Goal: Task Accomplishment & Management: Manage account settings

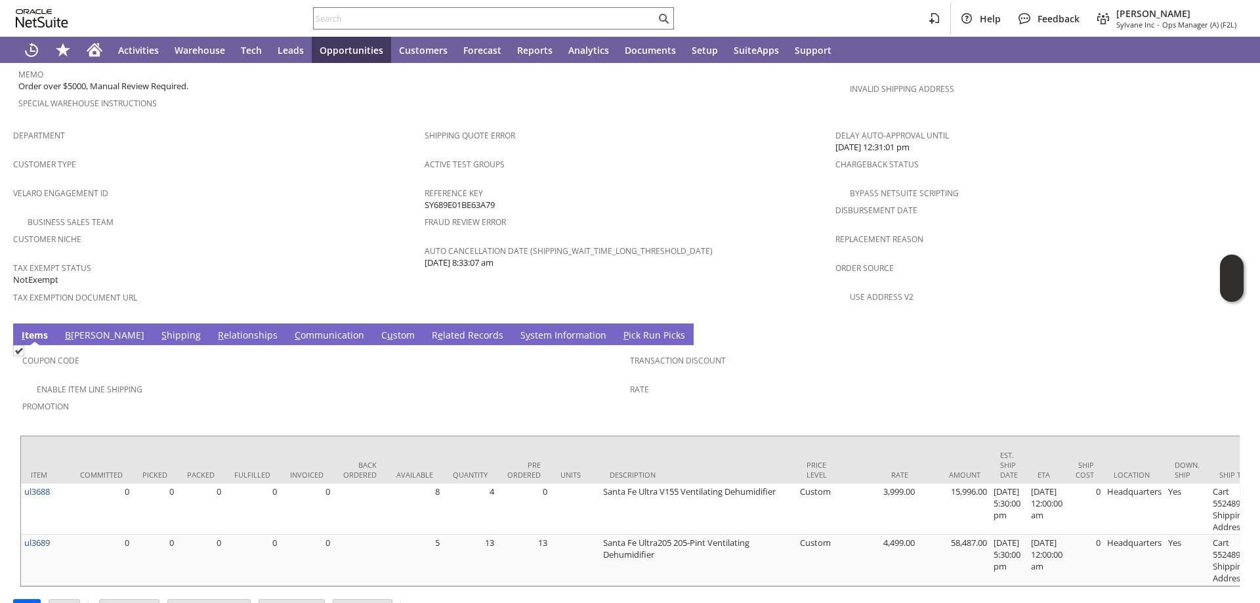
scroll to position [784, 0]
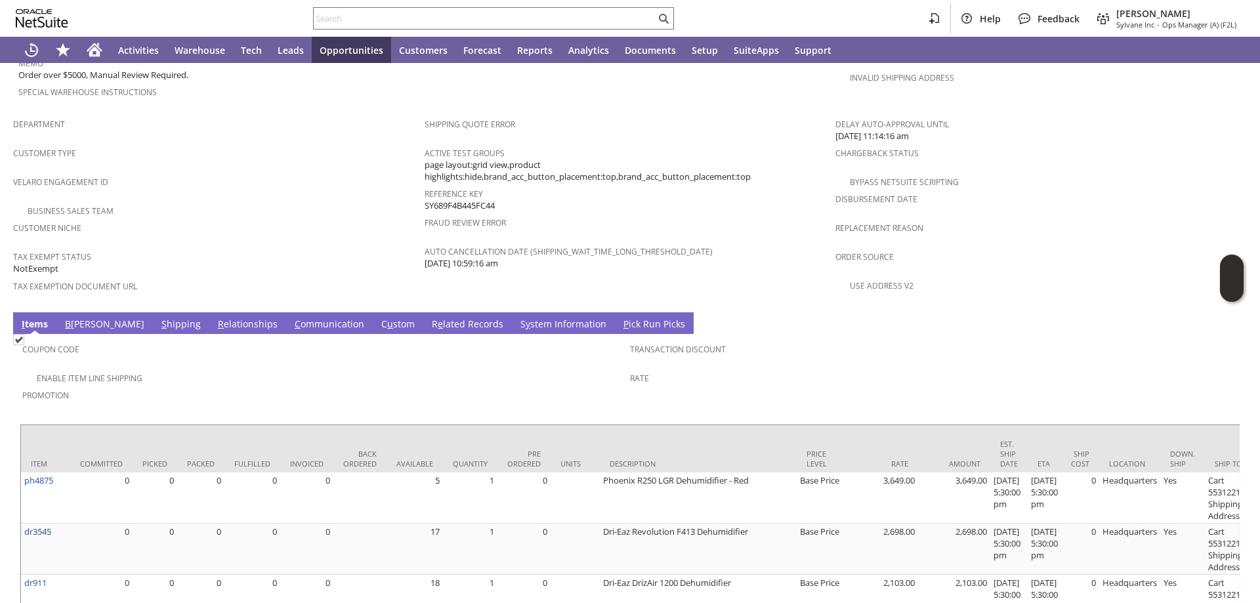
scroll to position [887, 0]
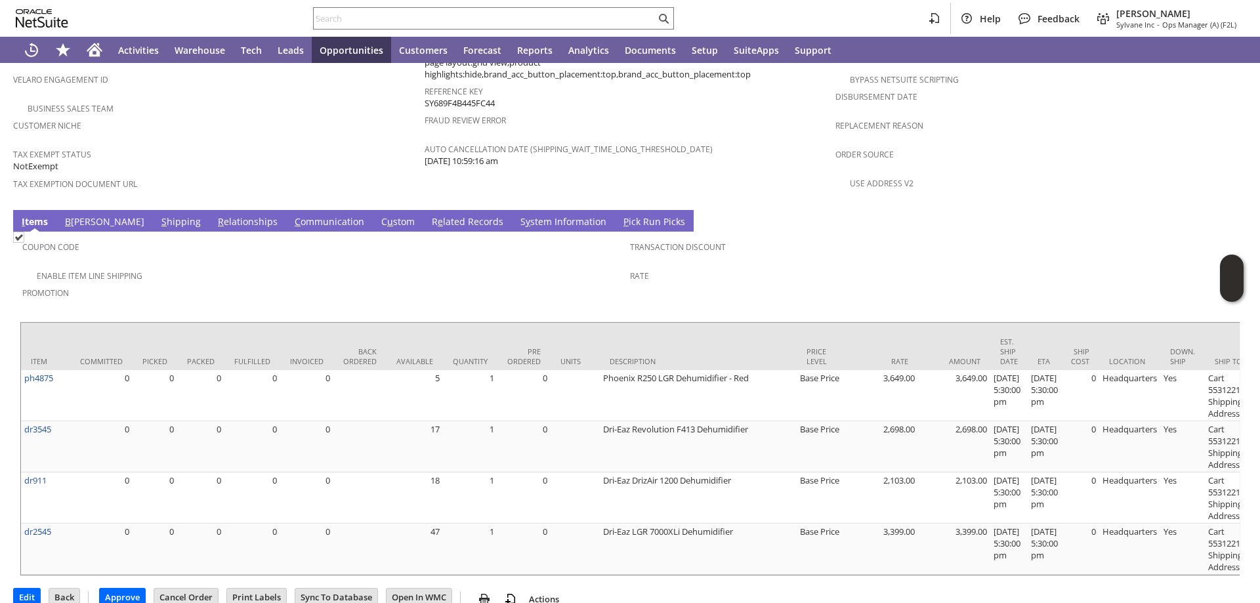
click at [158, 215] on link "S hipping" at bounding box center [181, 222] width 46 height 14
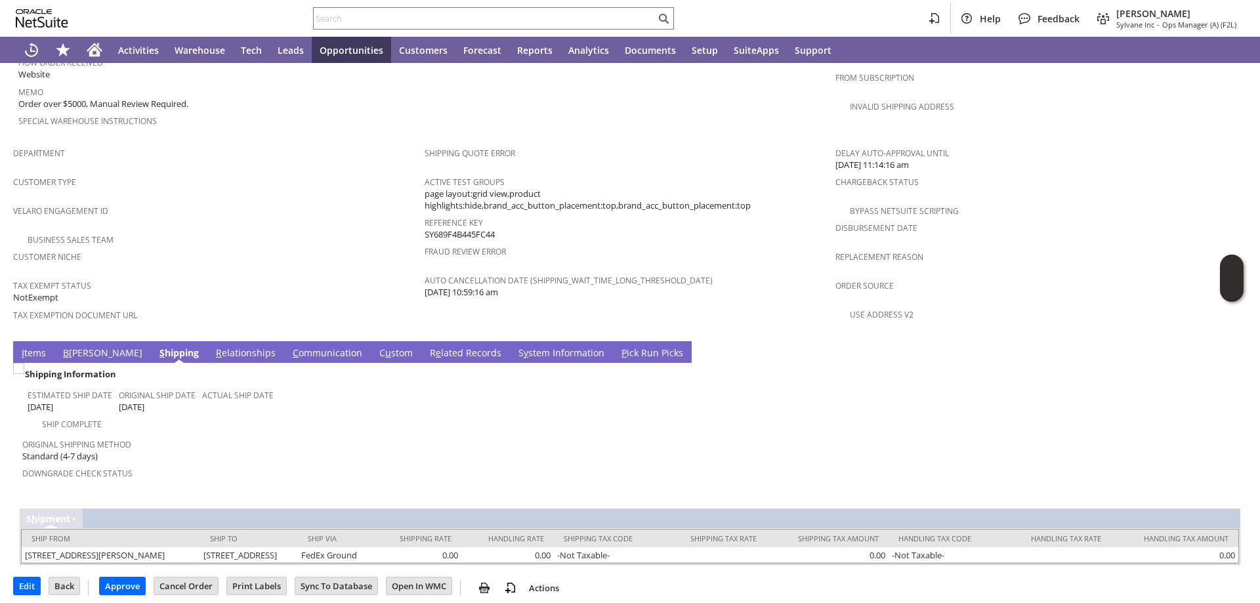
click at [34, 346] on link "I tems" at bounding box center [33, 353] width 31 height 14
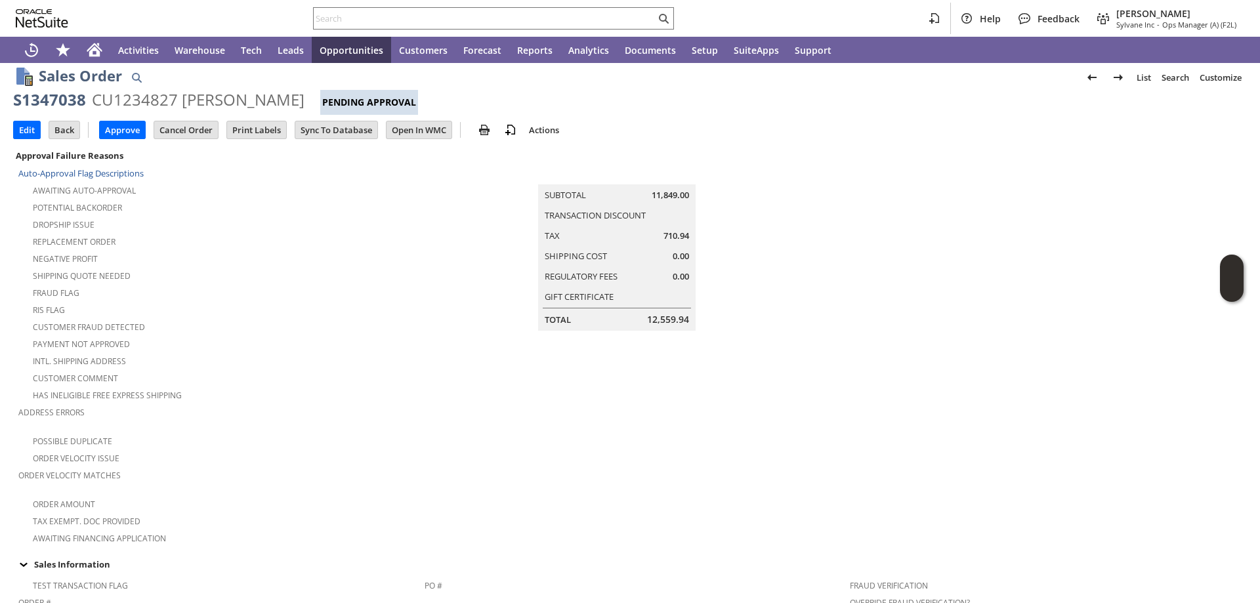
scroll to position [0, 0]
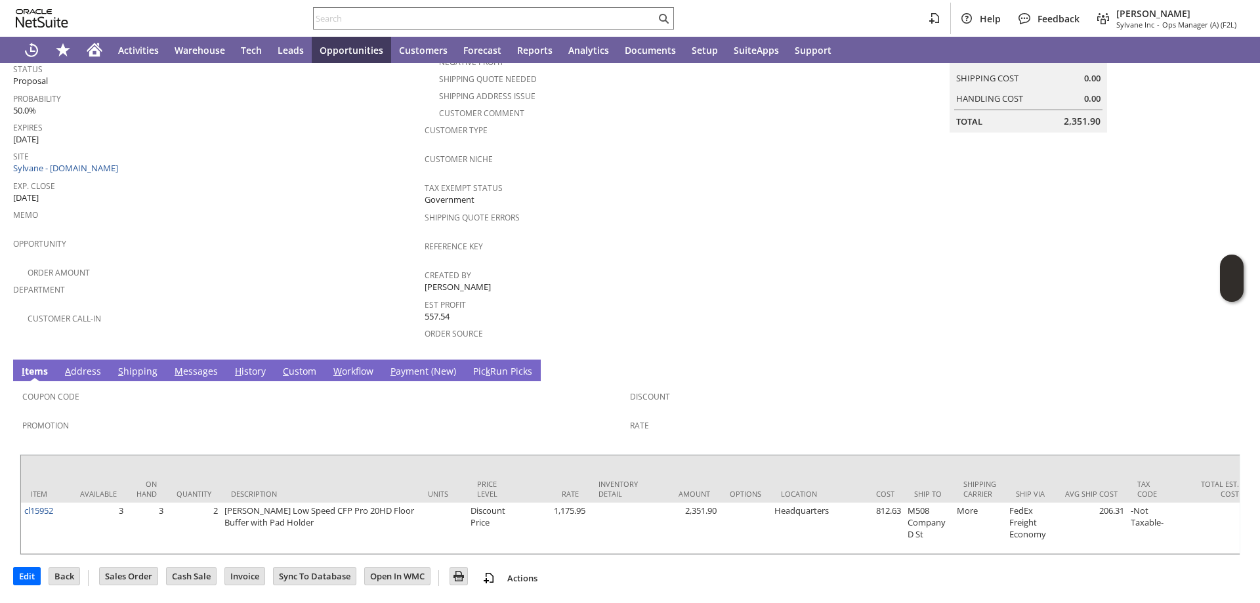
scroll to position [198, 0]
click at [405, 365] on link "P ayment (New)" at bounding box center [423, 372] width 72 height 14
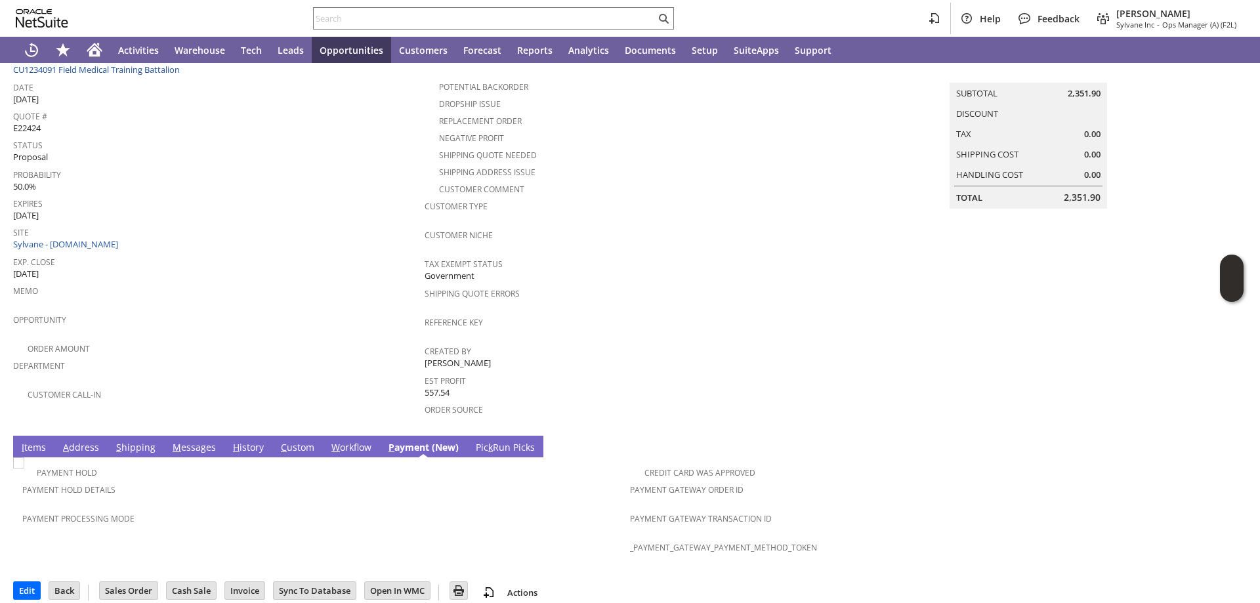
click at [245, 441] on link "H istory" at bounding box center [248, 448] width 37 height 14
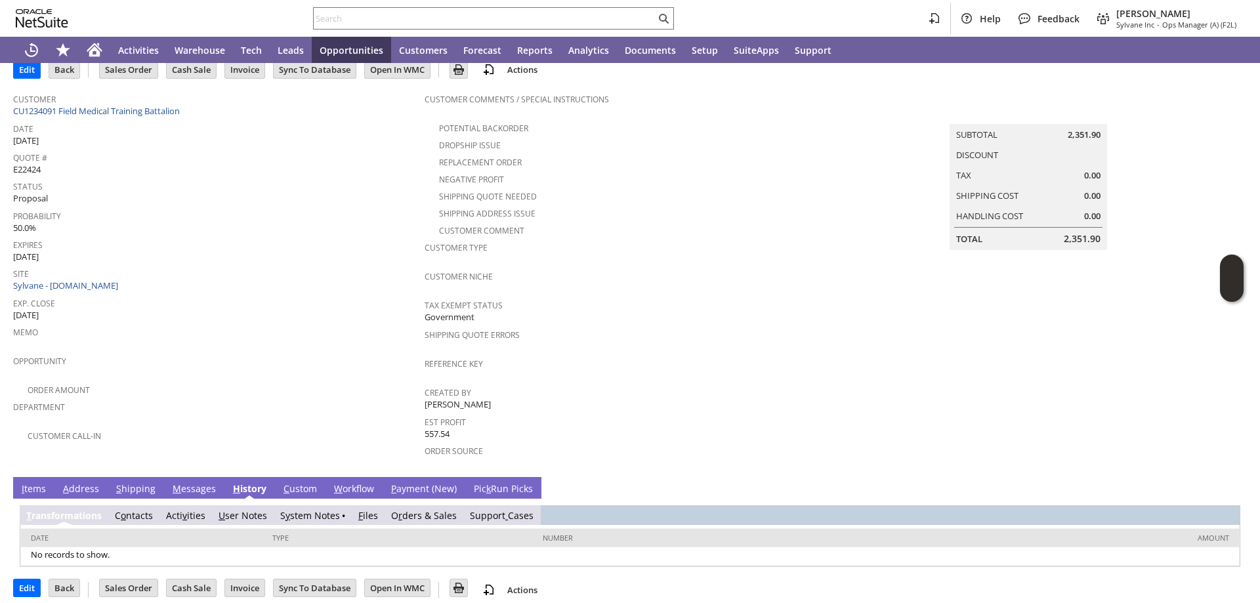
scroll to position [0, 0]
click at [295, 509] on link "S y stem Notes" at bounding box center [310, 515] width 60 height 12
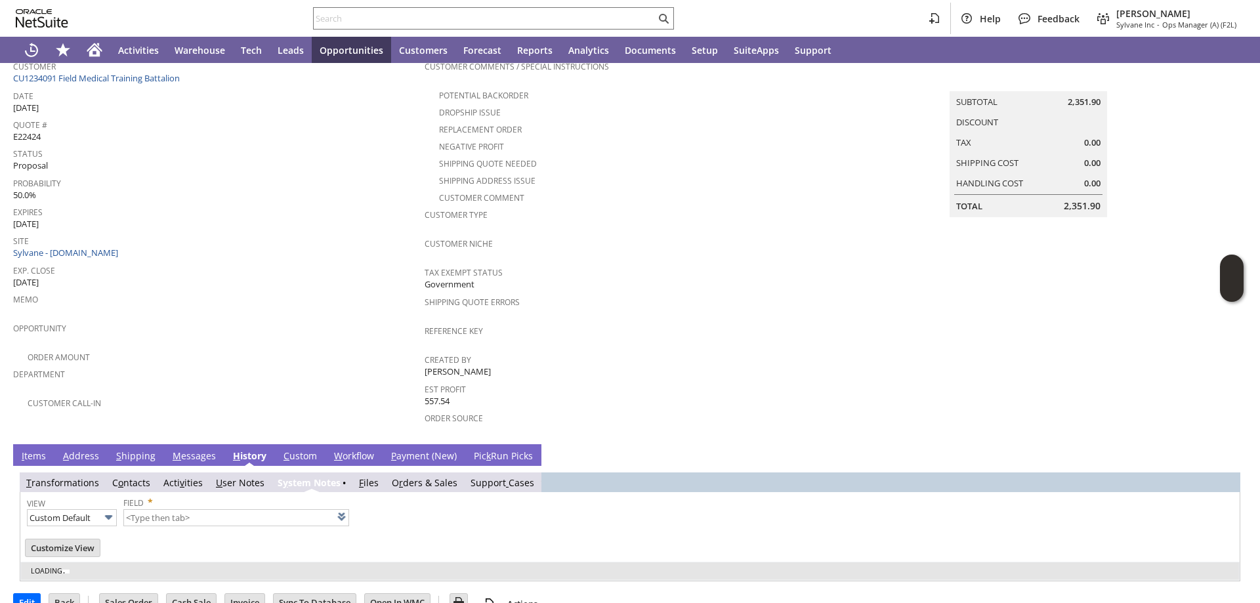
scroll to position [117, 0]
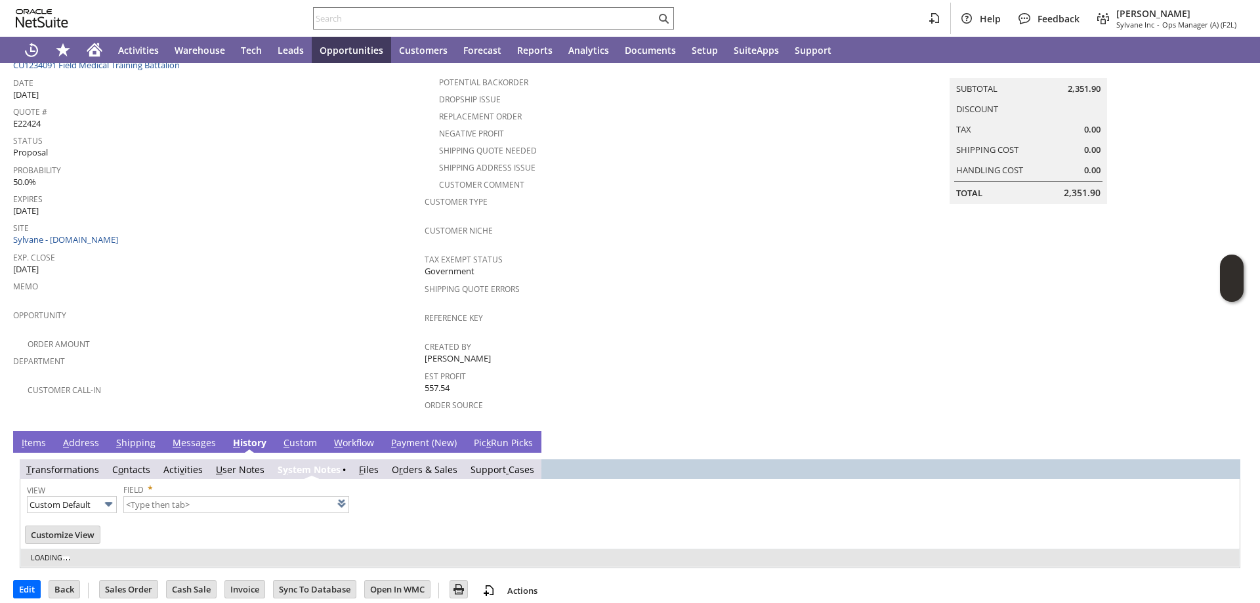
type input "1 to 25 of 55"
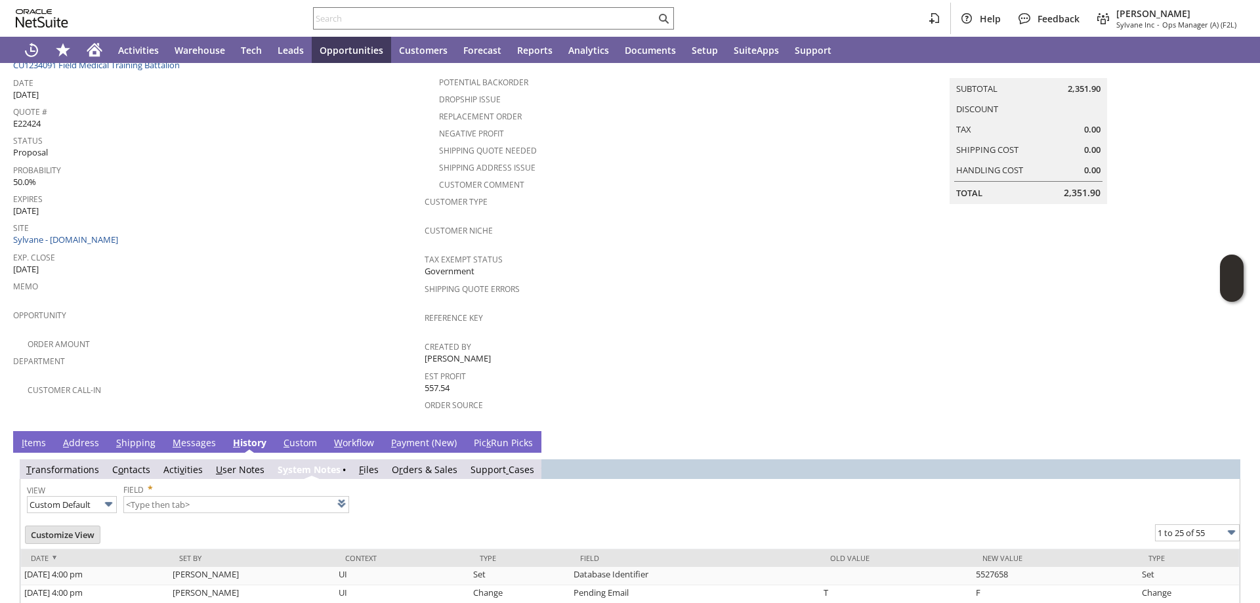
scroll to position [0, 0]
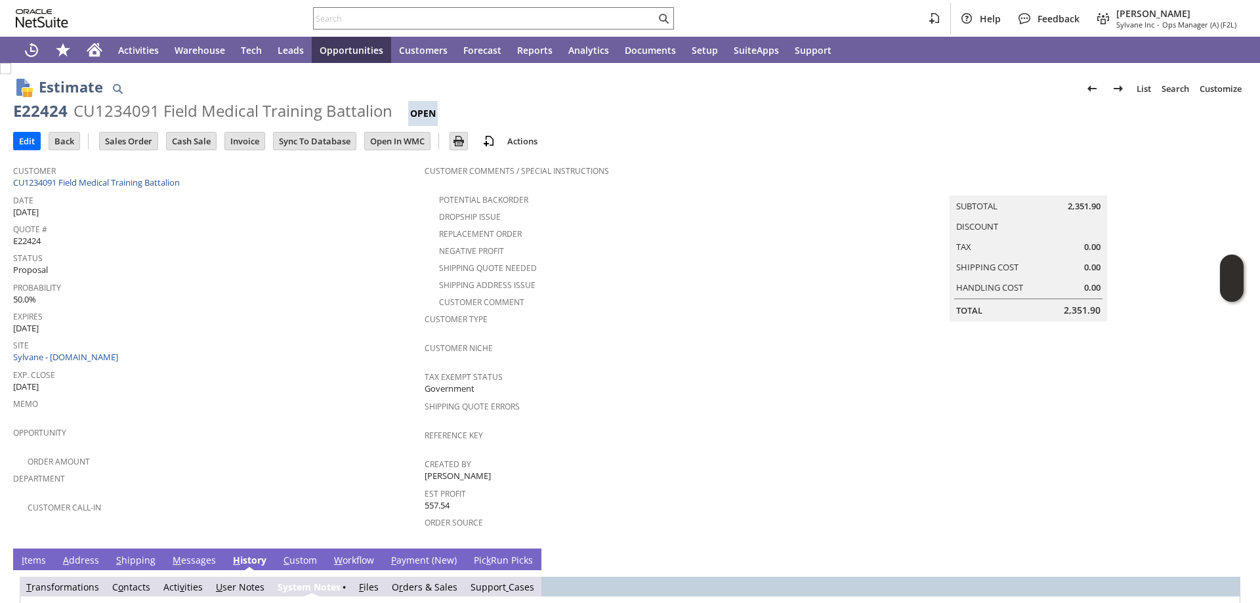
click at [331, 5] on div "Help Feedback Angela Gruchala Sylvane Inc - Ops Manager (A) (F2L)" at bounding box center [630, 18] width 1260 height 37
click at [331, 17] on input "text" at bounding box center [485, 18] width 342 height 16
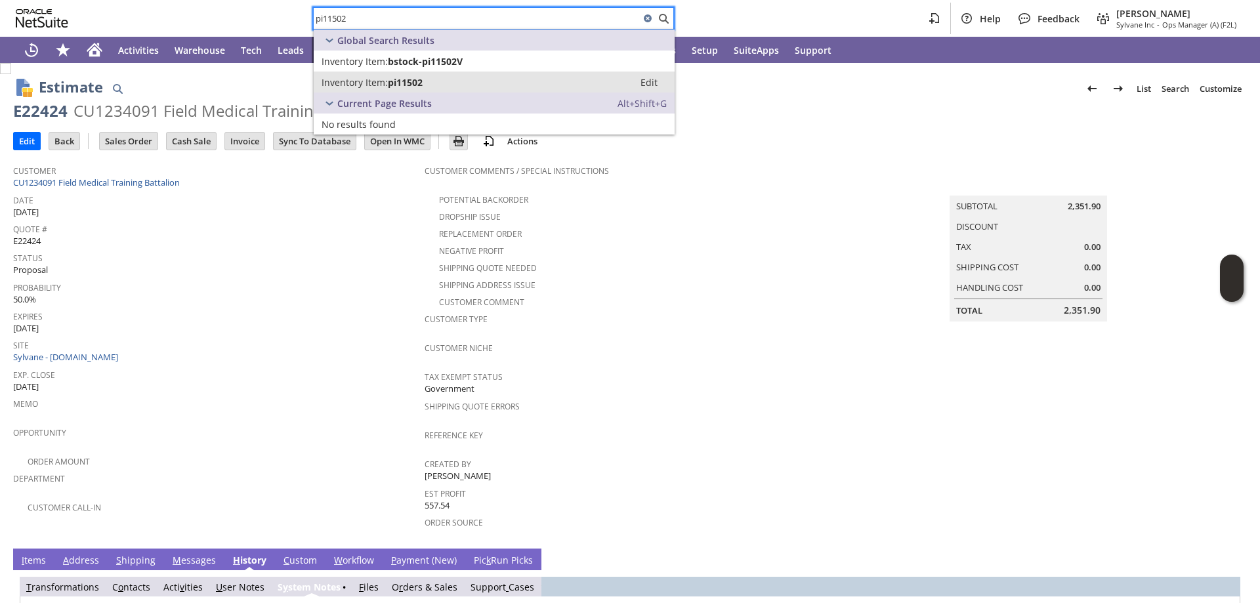
type input "pi11502"
click at [425, 81] on div "Inventory Item: pi11502" at bounding box center [474, 82] width 304 height 12
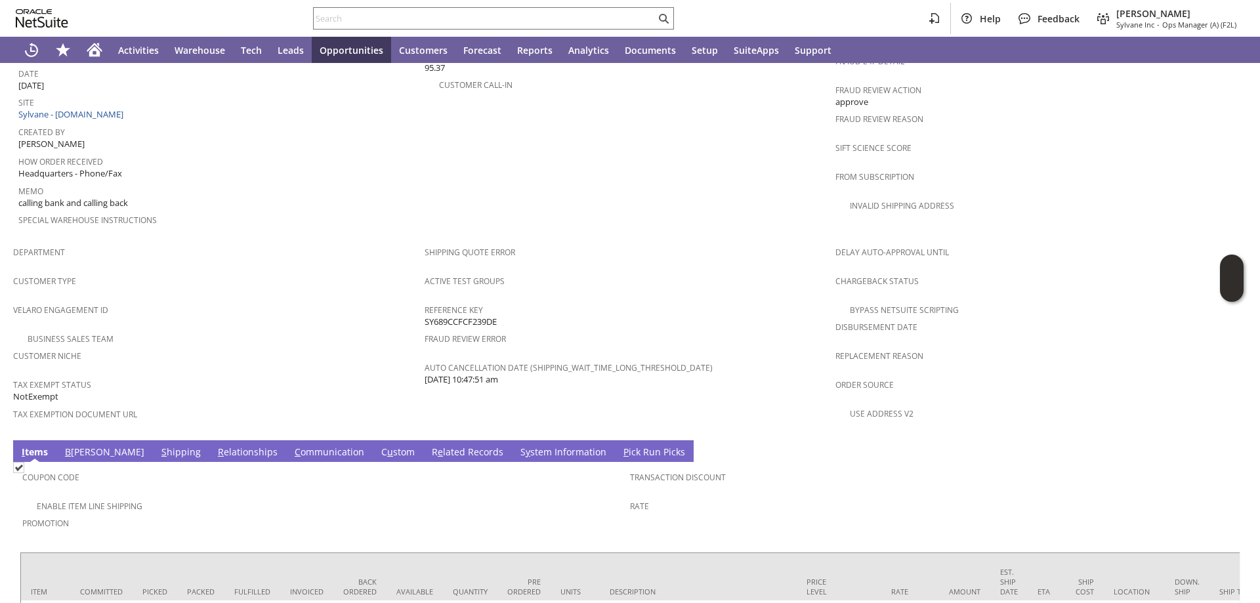
scroll to position [733, 0]
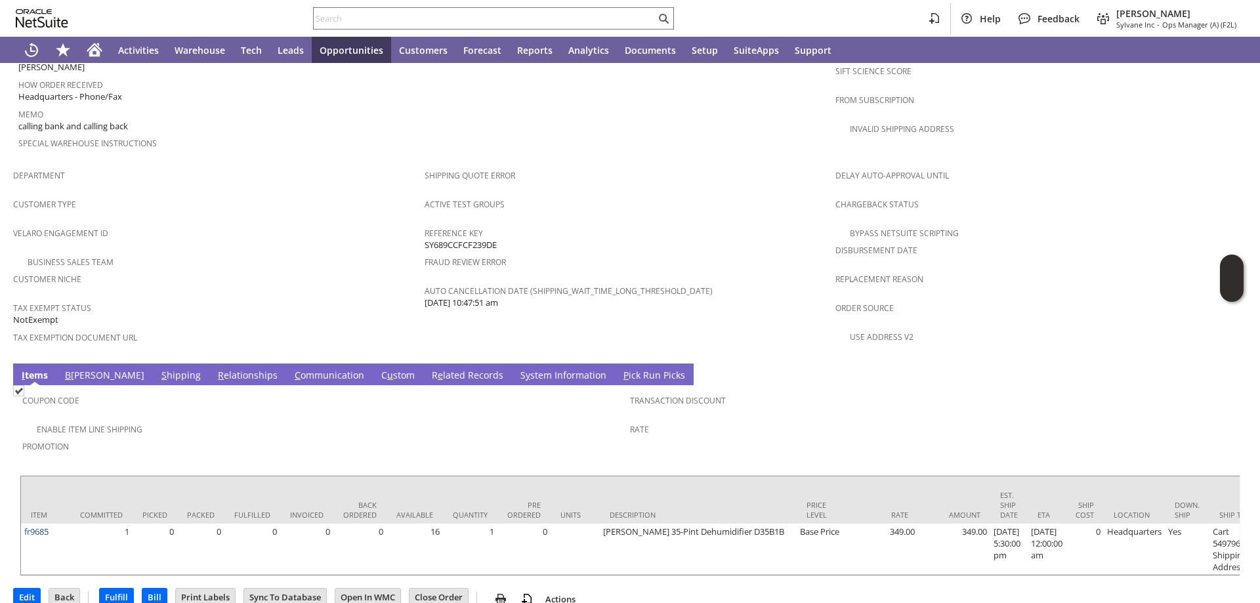
click at [517, 369] on link "S y stem Information" at bounding box center [563, 376] width 93 height 14
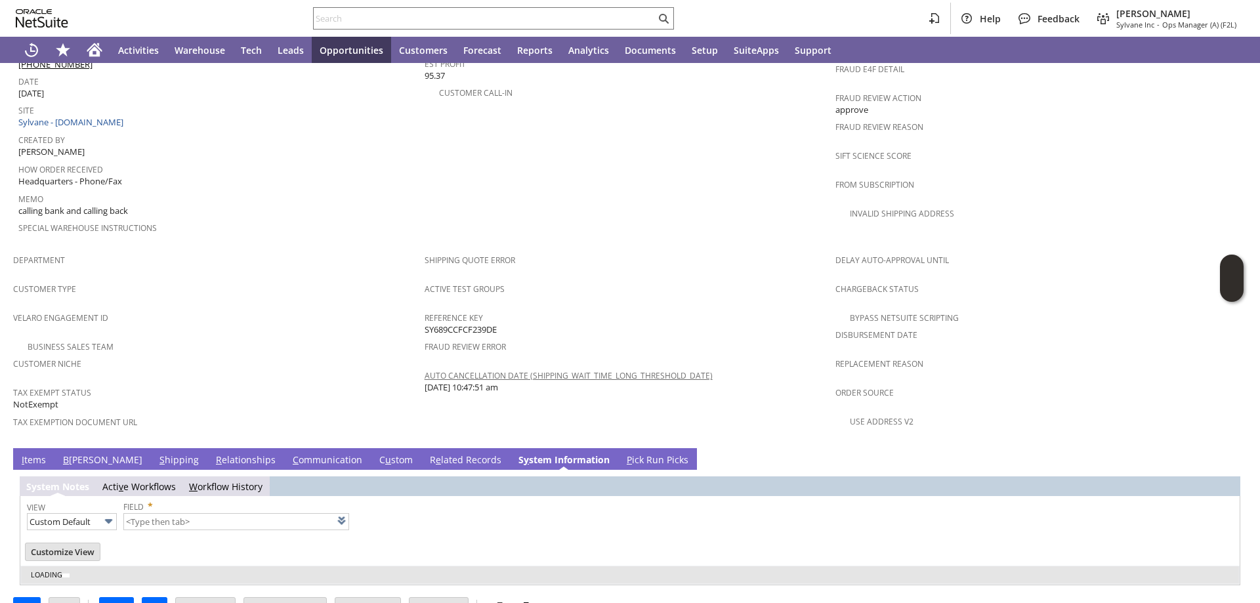
type input "1 to 25 of 120"
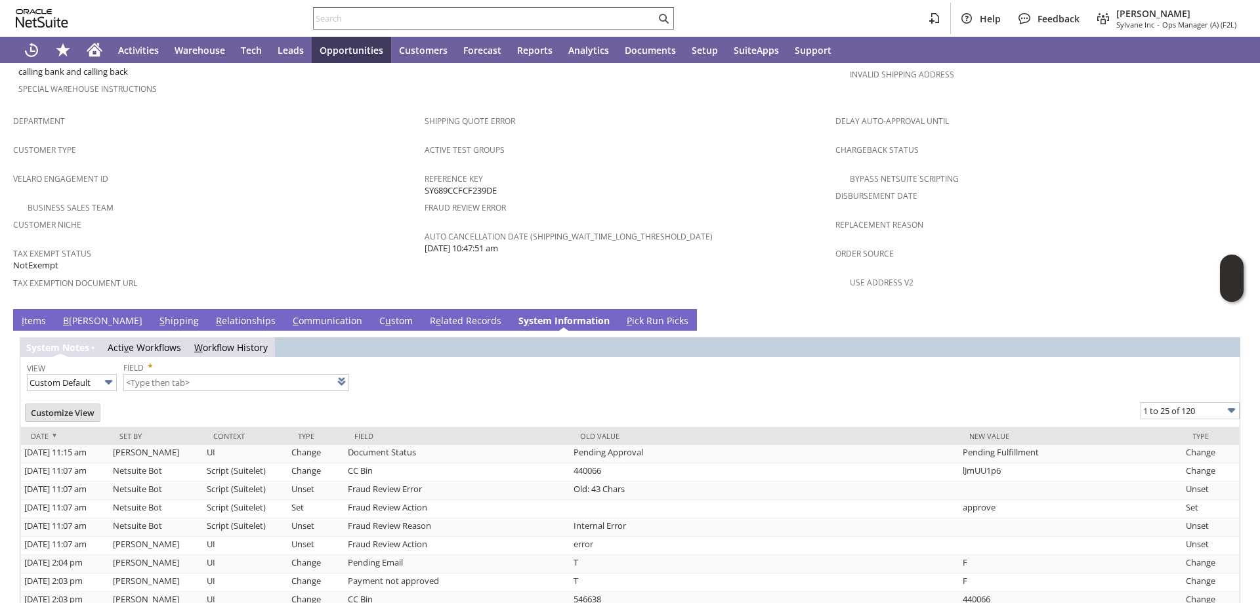
scroll to position [864, 0]
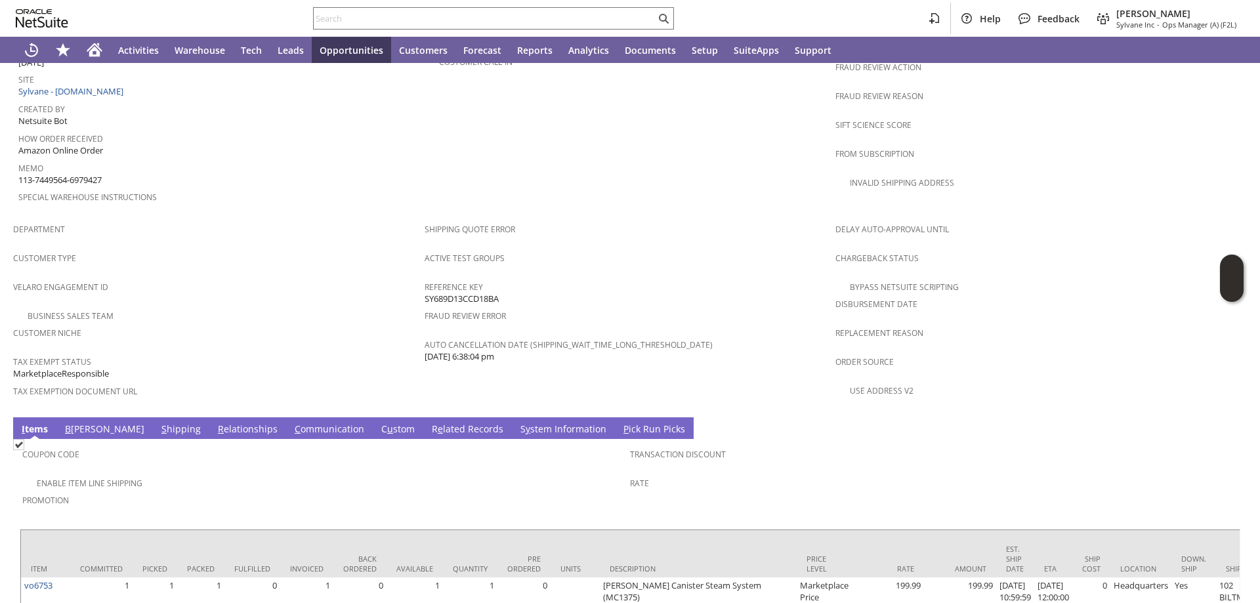
scroll to position [745, 0]
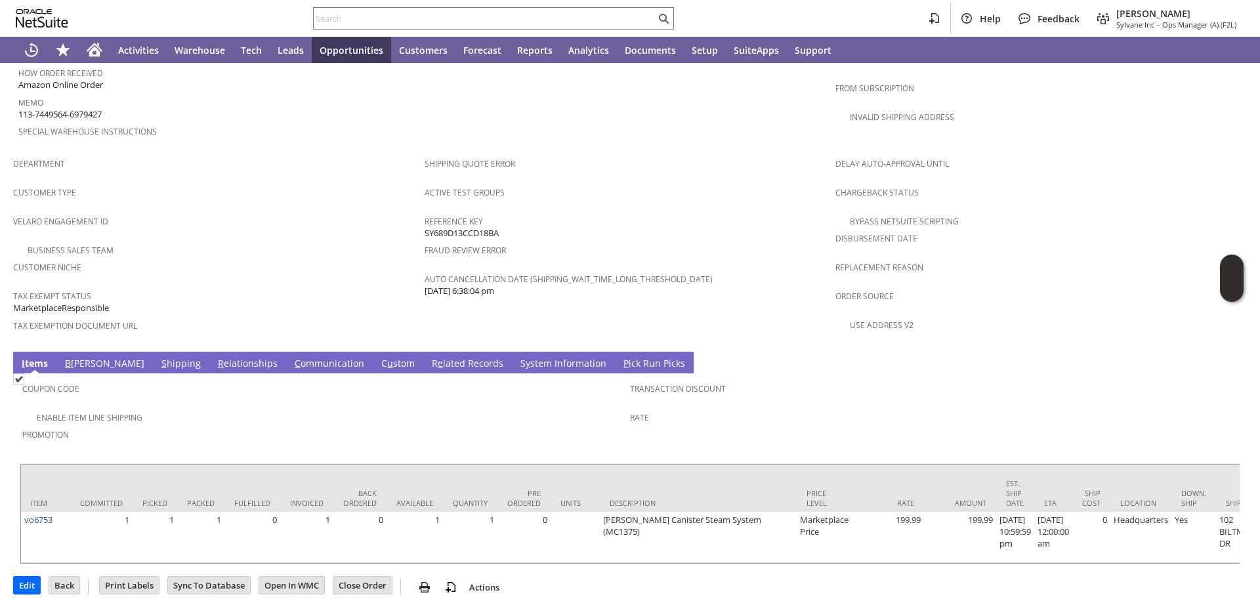
click at [517, 357] on link "S y stem Information" at bounding box center [563, 364] width 93 height 14
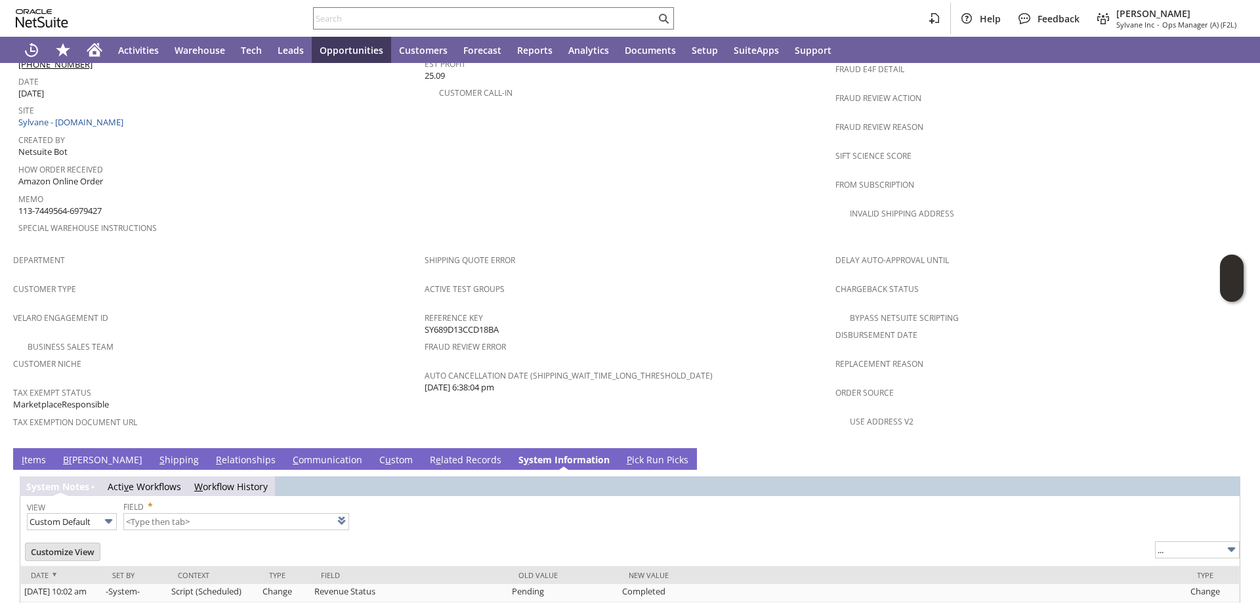
type input "1 to 25 of 78"
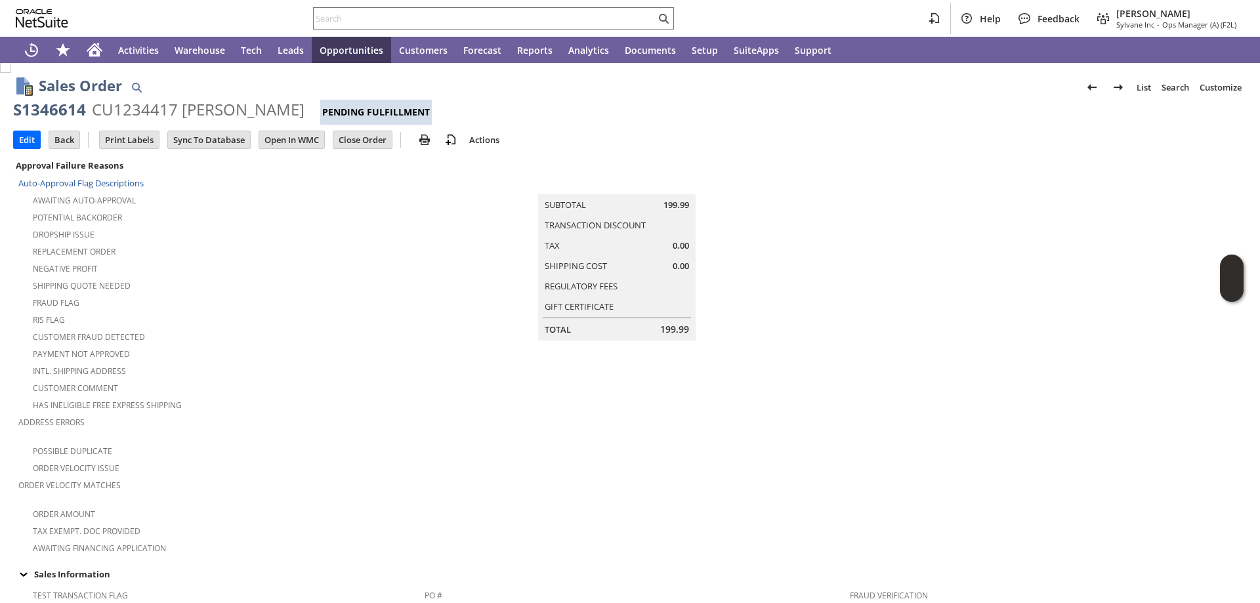
scroll to position [0, 0]
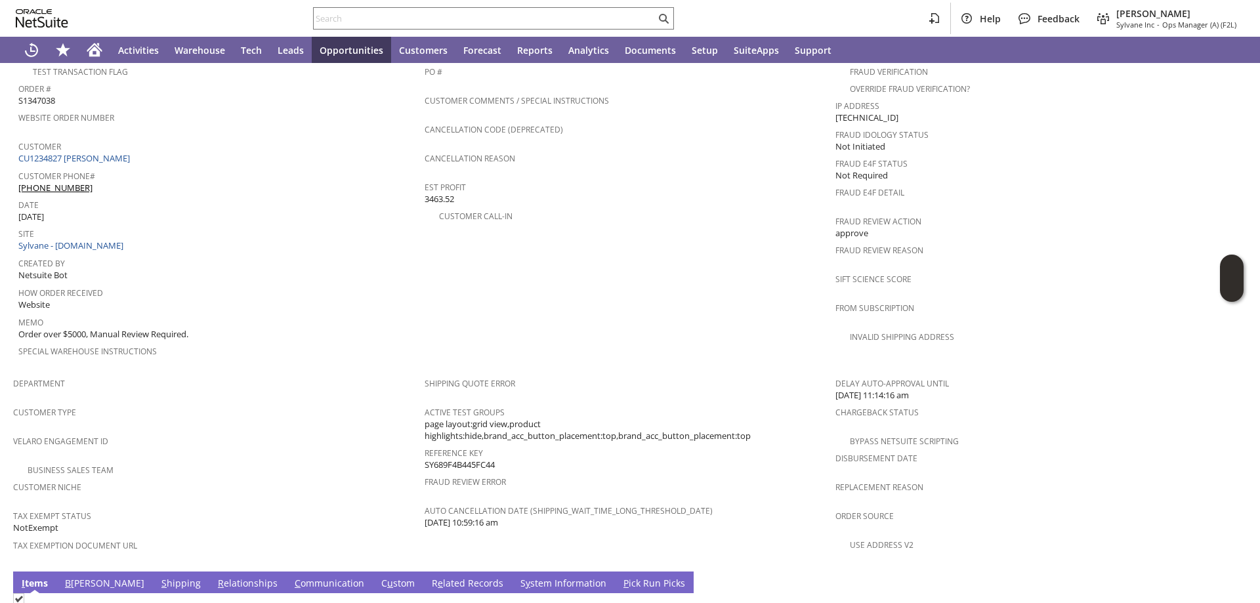
scroll to position [853, 0]
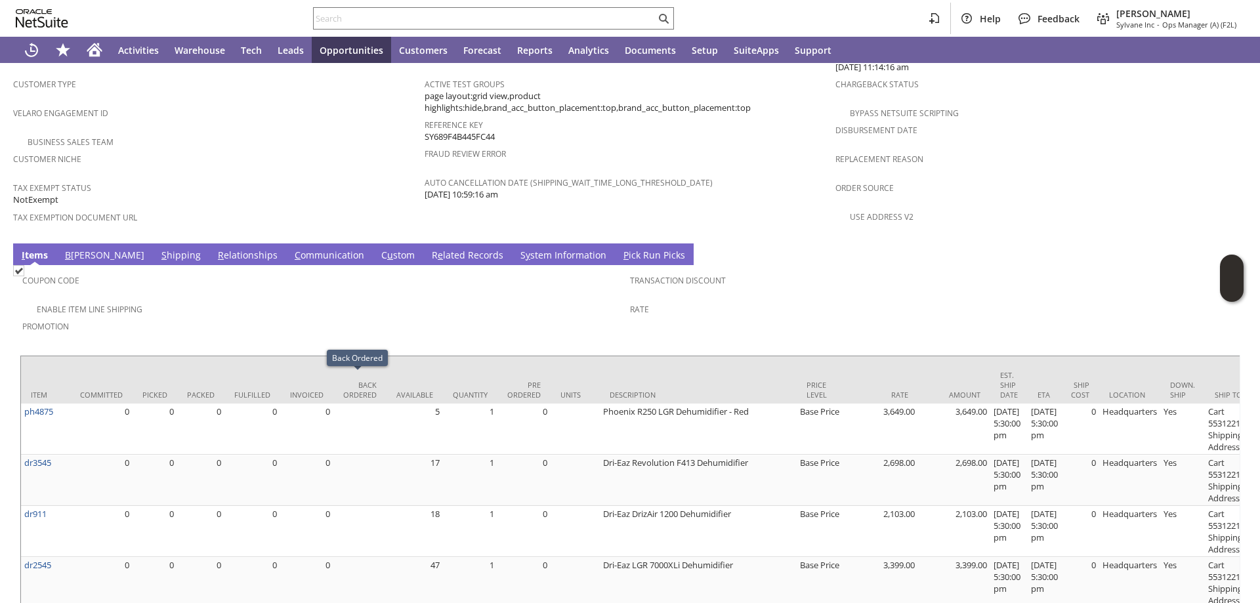
click at [158, 249] on link "S hipping" at bounding box center [181, 256] width 46 height 14
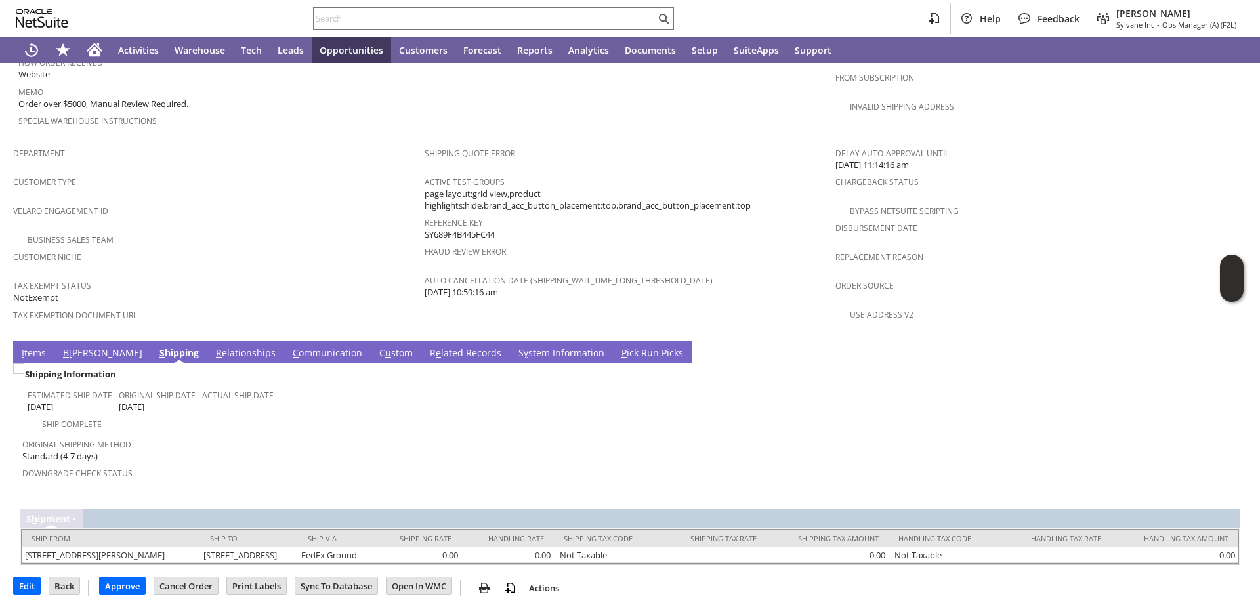
click at [81, 346] on link "B illing" at bounding box center [103, 353] width 86 height 14
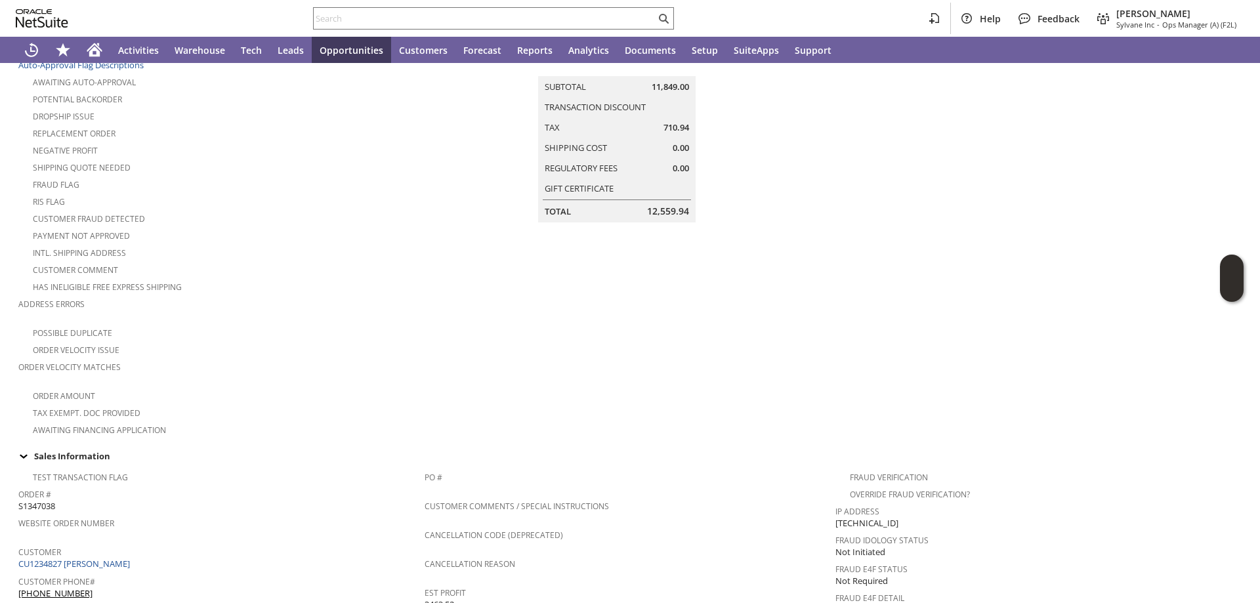
scroll to position [0, 0]
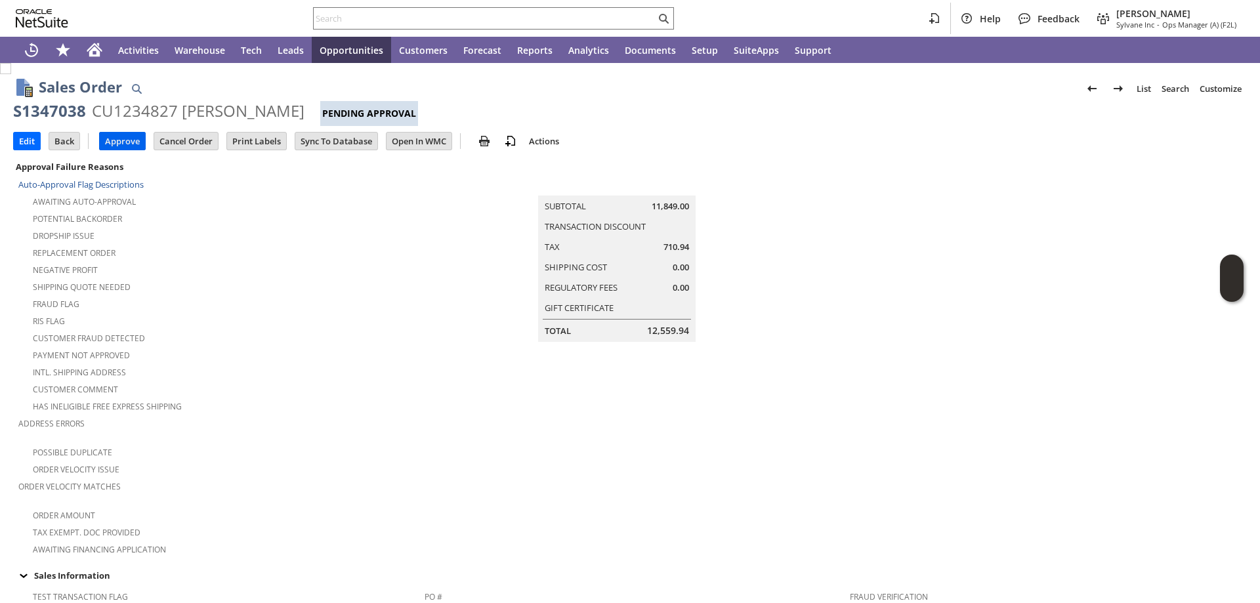
drag, startPoint x: 120, startPoint y: 136, endPoint x: 127, endPoint y: 132, distance: 8.6
click at [121, 136] on input "Approve" at bounding box center [122, 141] width 45 height 17
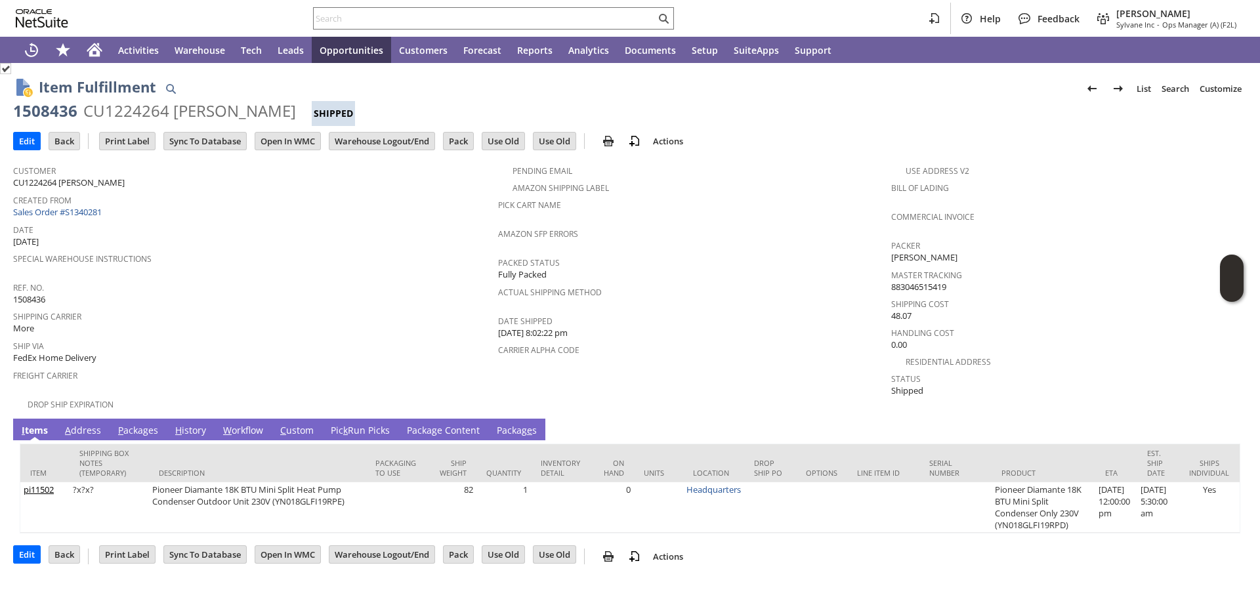
click at [343, 424] on span "k" at bounding box center [345, 430] width 5 height 12
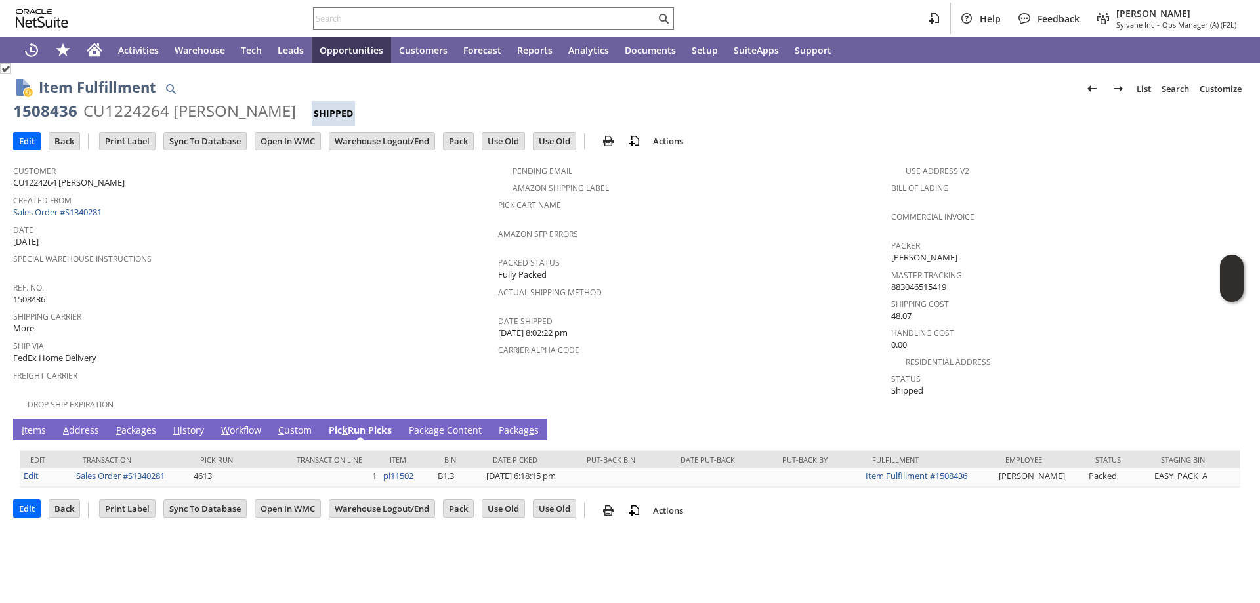
click at [432, 425] on link "Packa g e Content" at bounding box center [445, 431] width 79 height 14
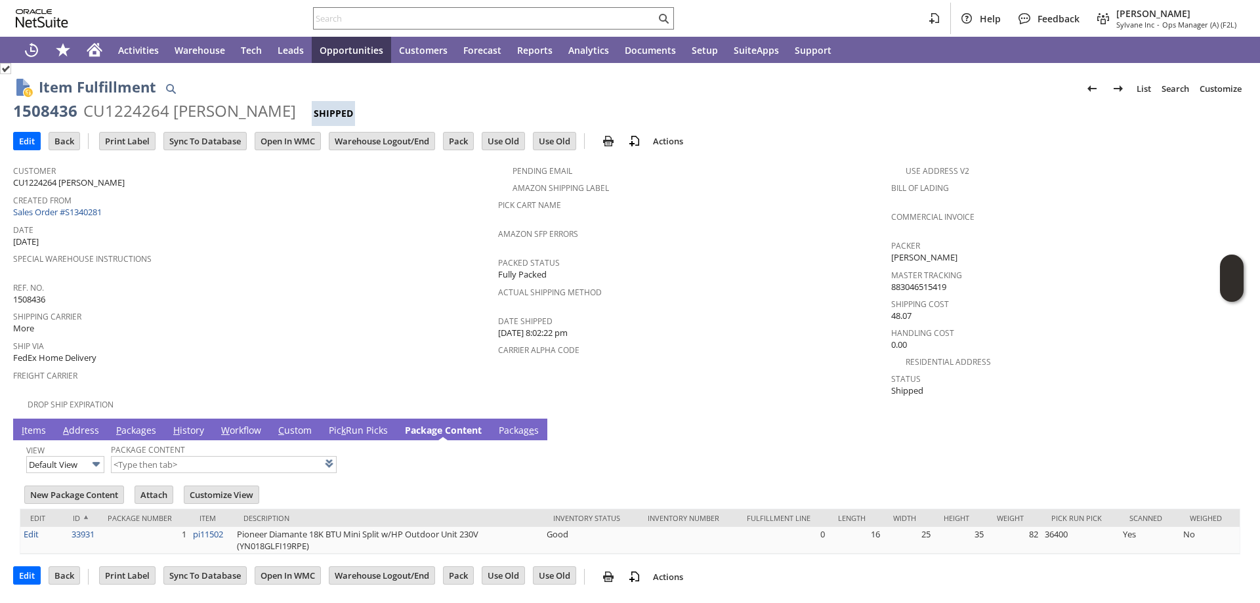
click at [514, 424] on link "Packag e s" at bounding box center [518, 431] width 47 height 14
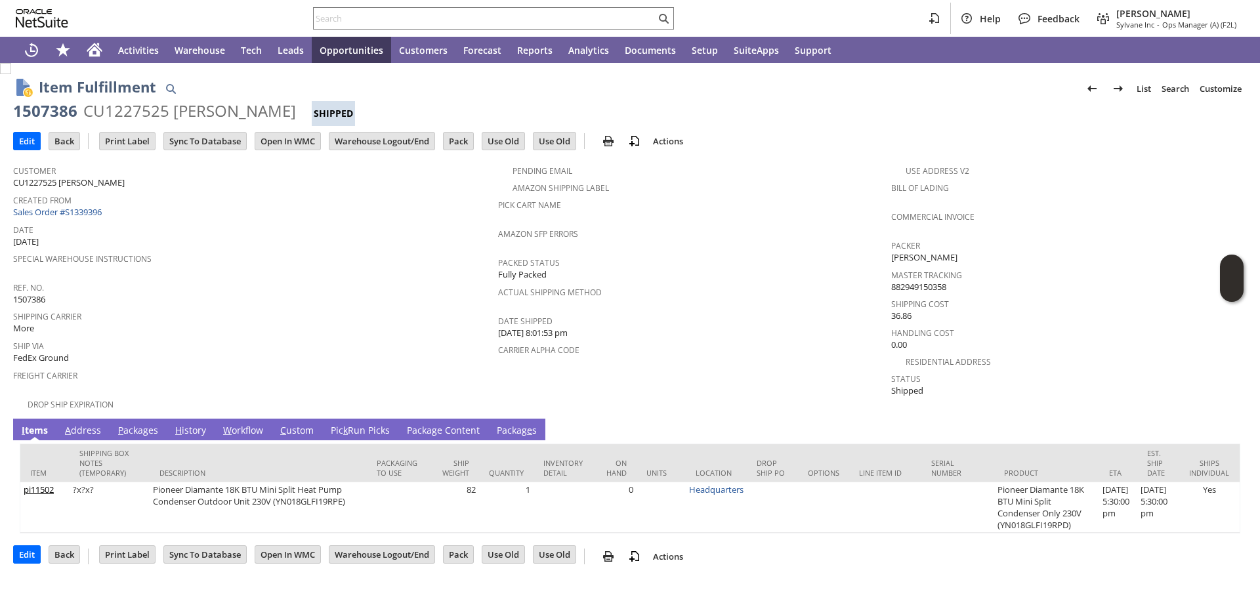
click at [509, 424] on link "Packag e s" at bounding box center [516, 431] width 47 height 14
click at [518, 424] on link "Packag e s" at bounding box center [516, 431] width 47 height 14
click at [505, 419] on td "Packag e s" at bounding box center [516, 430] width 57 height 22
click at [511, 424] on link "Packag e s" at bounding box center [516, 431] width 47 height 14
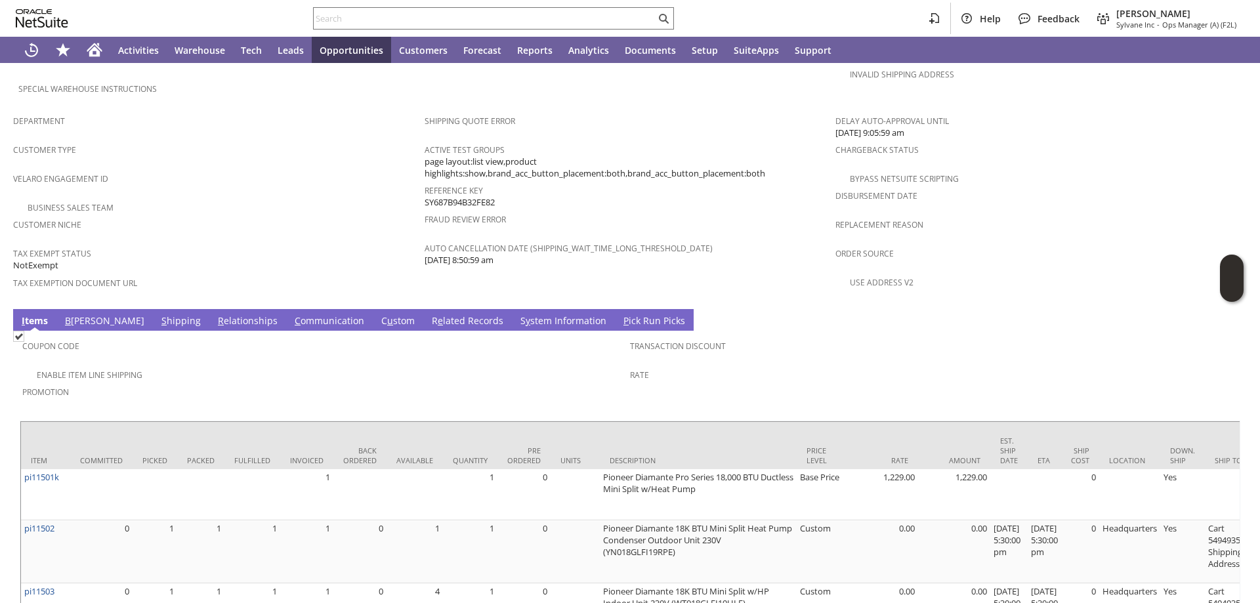
scroll to position [525, 0]
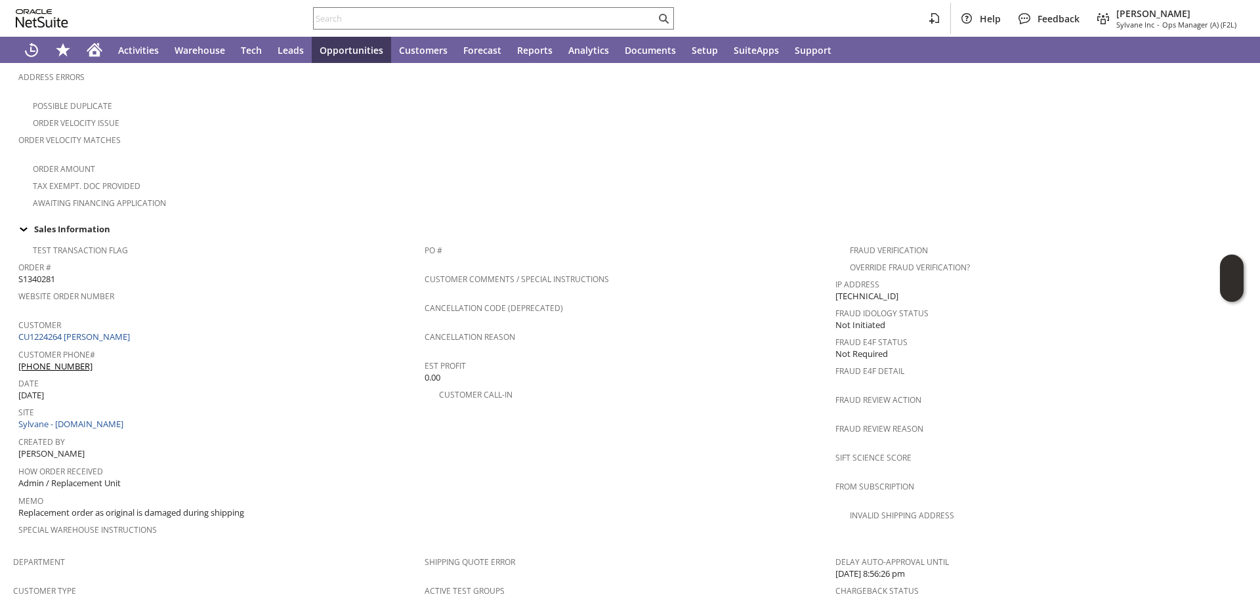
scroll to position [525, 0]
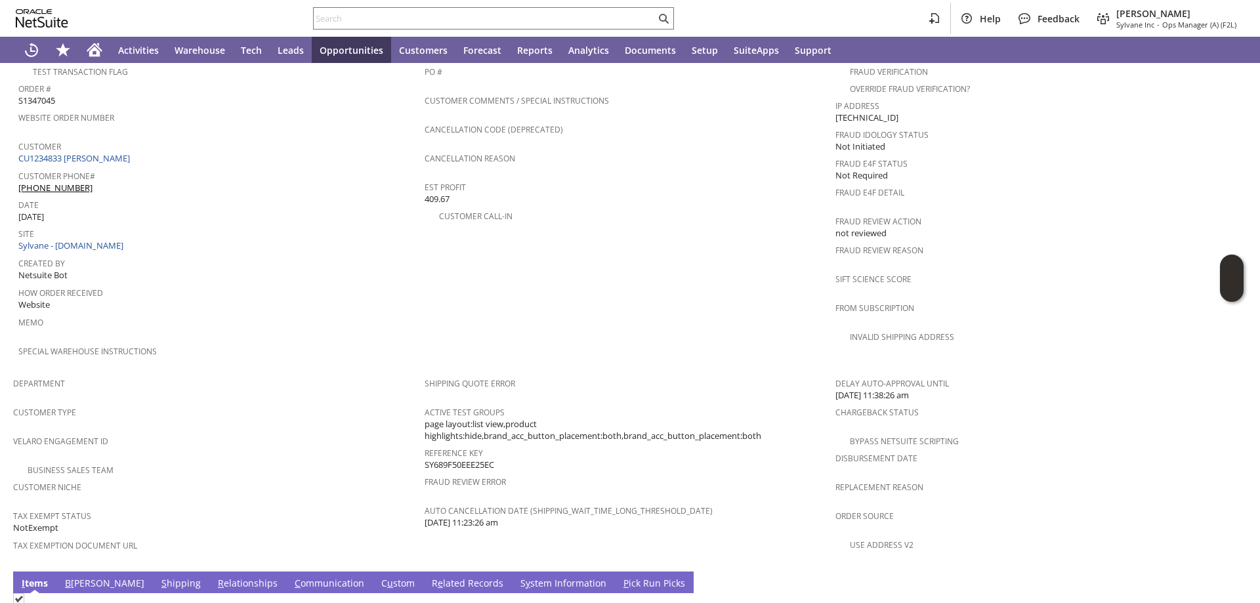
scroll to position [787, 0]
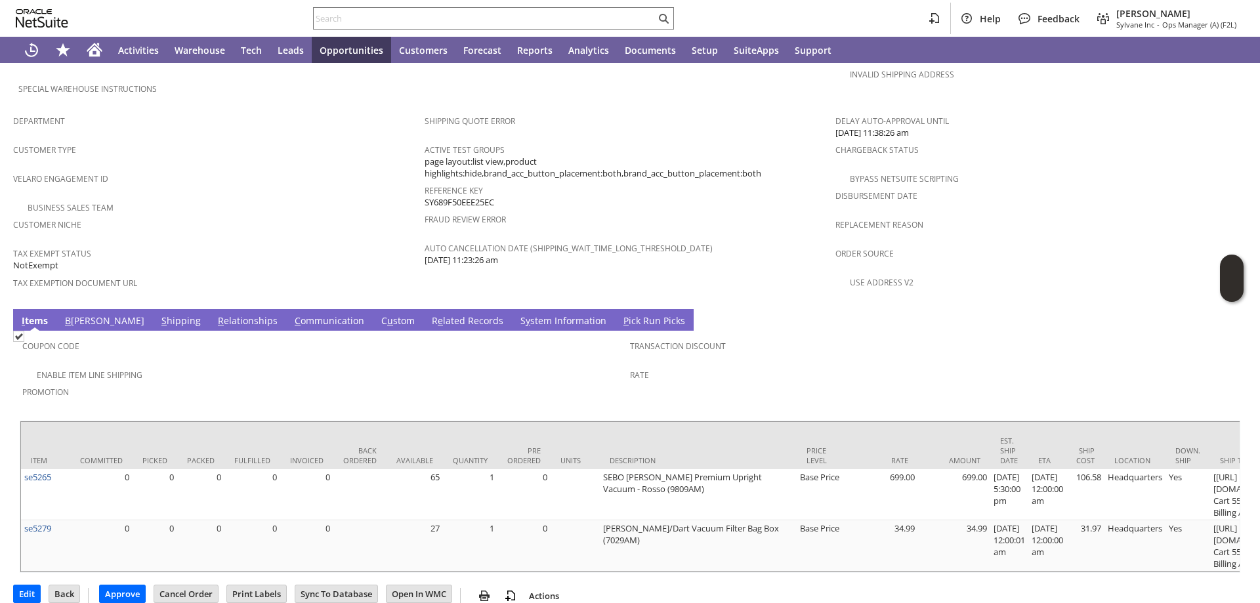
click at [158, 314] on link "S hipping" at bounding box center [181, 321] width 46 height 14
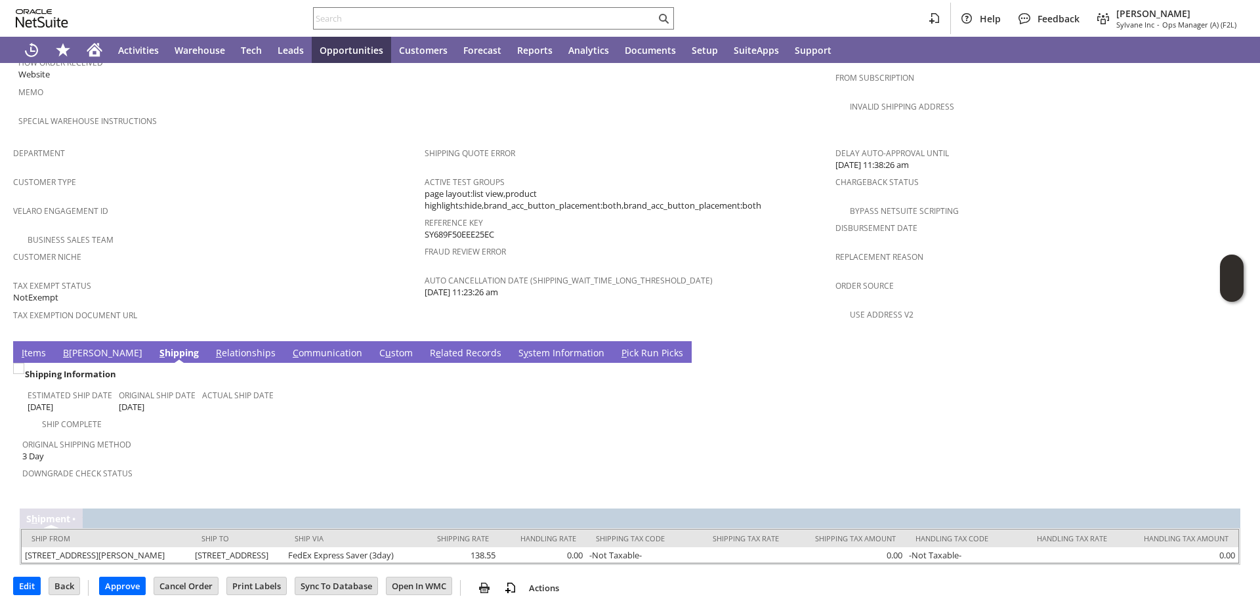
click at [66, 346] on span "B" at bounding box center [66, 352] width 6 height 12
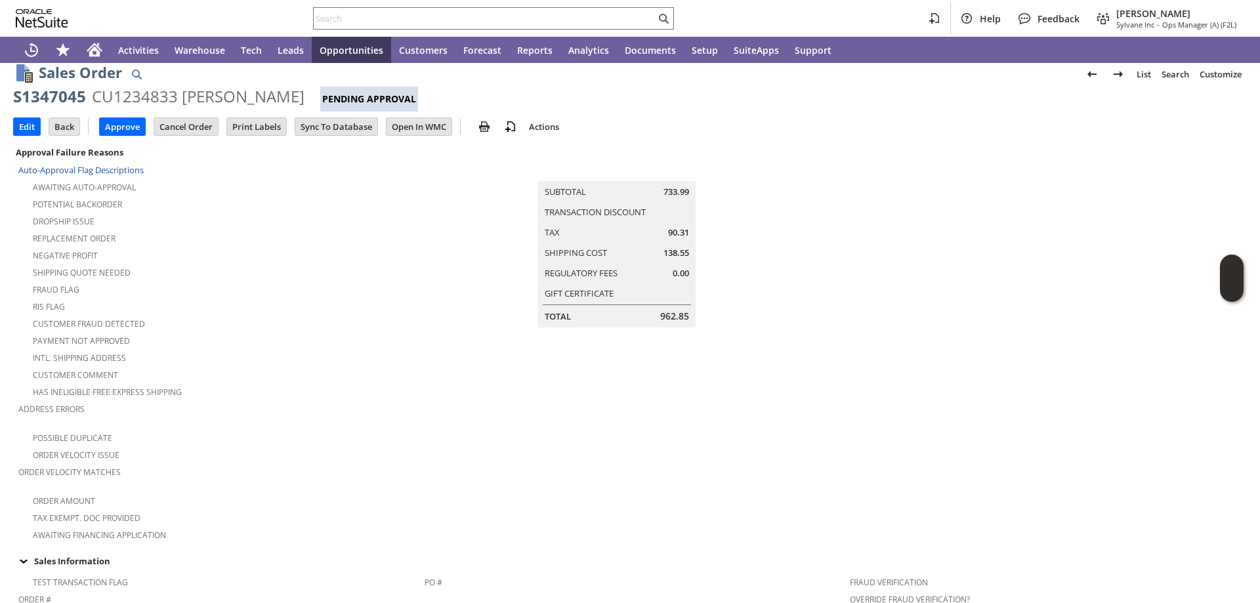
scroll to position [0, 0]
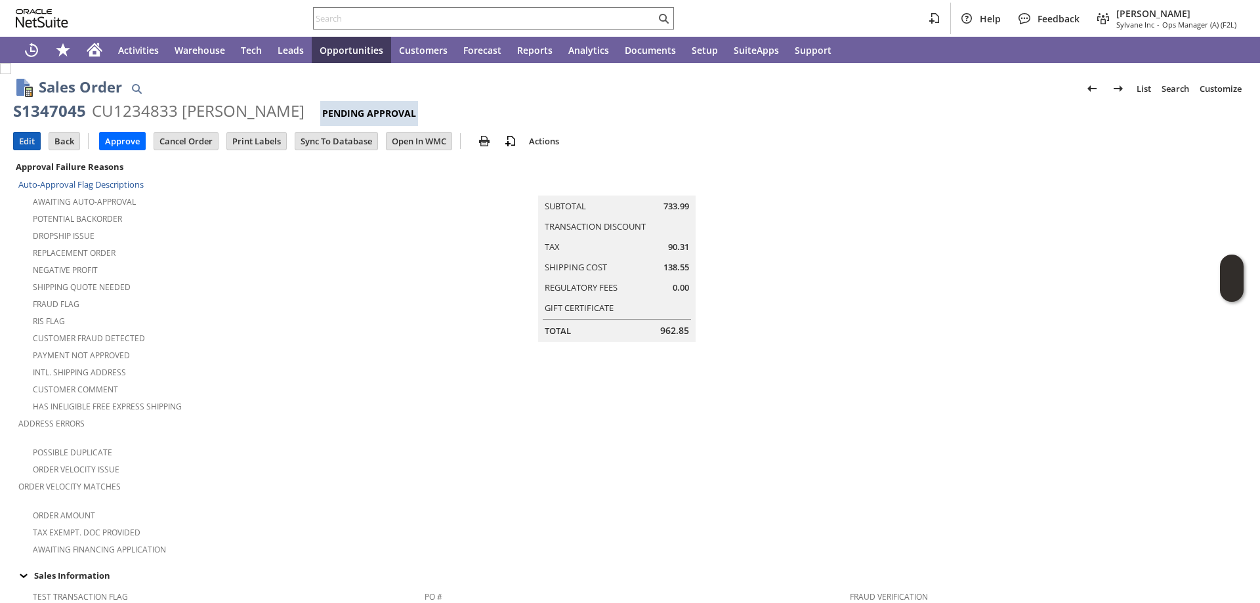
click at [20, 139] on input "Edit" at bounding box center [27, 141] width 26 height 17
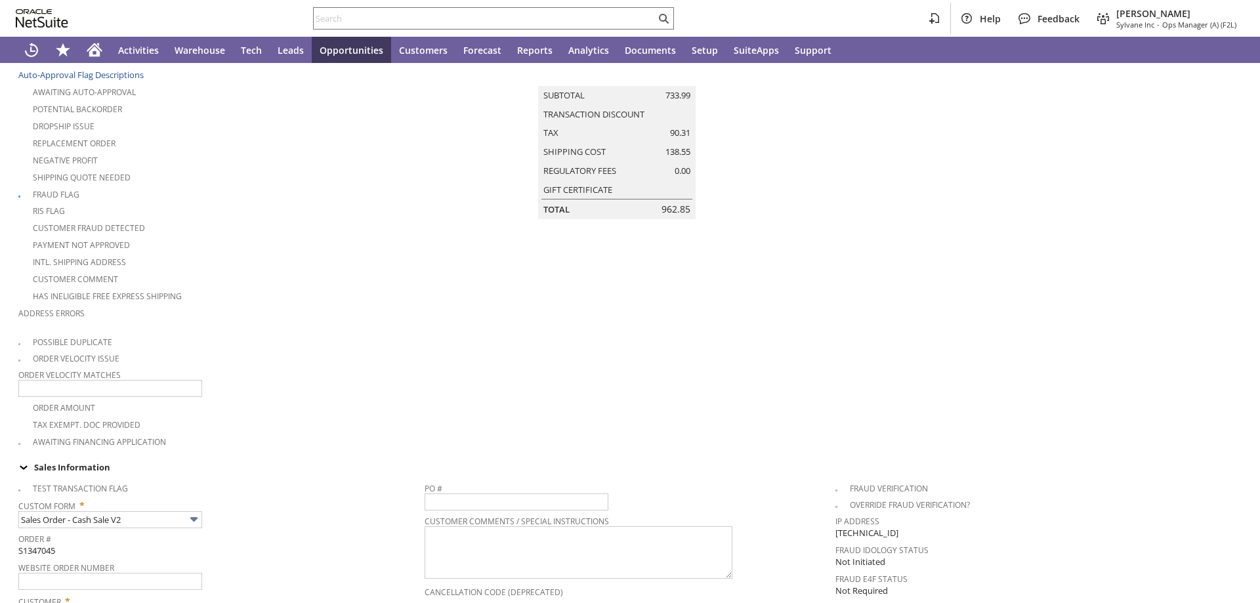
scroll to position [328, 0]
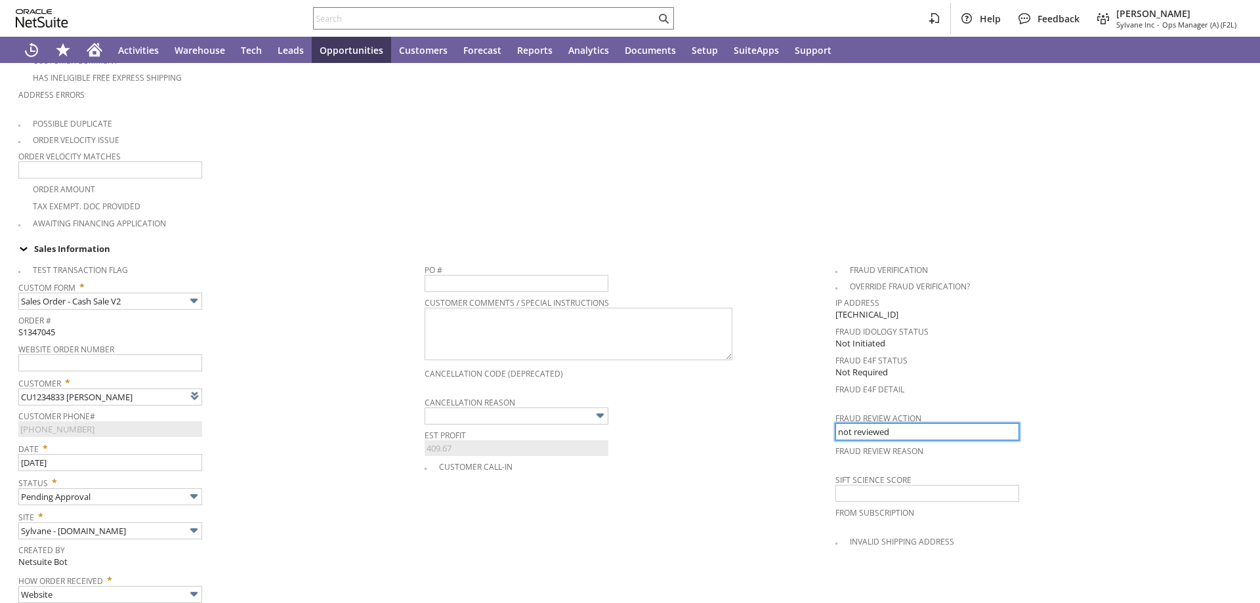
click at [786, 415] on tr "Test Transaction Flag Custom Form * Sales Order - Cash Sale V2 Order # S1347045…" at bounding box center [630, 463] width 1234 height 413
click at [899, 423] on input "not reviewed" at bounding box center [927, 431] width 184 height 17
type input "n"
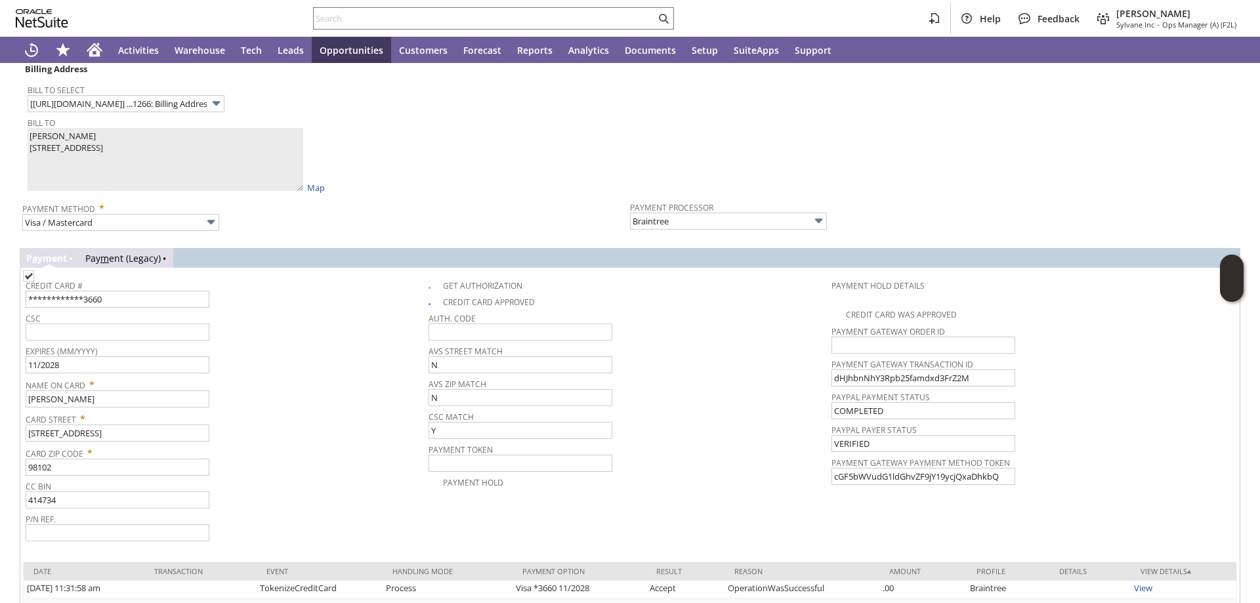
scroll to position [1266, 0]
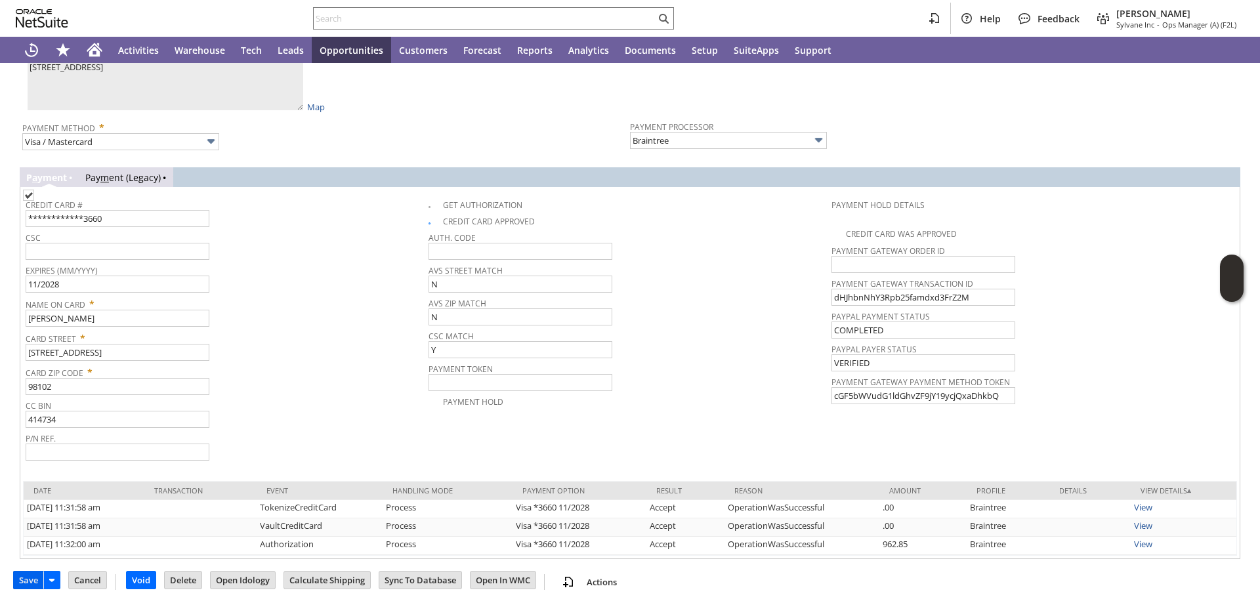
click at [22, 574] on input "Save" at bounding box center [29, 580] width 30 height 17
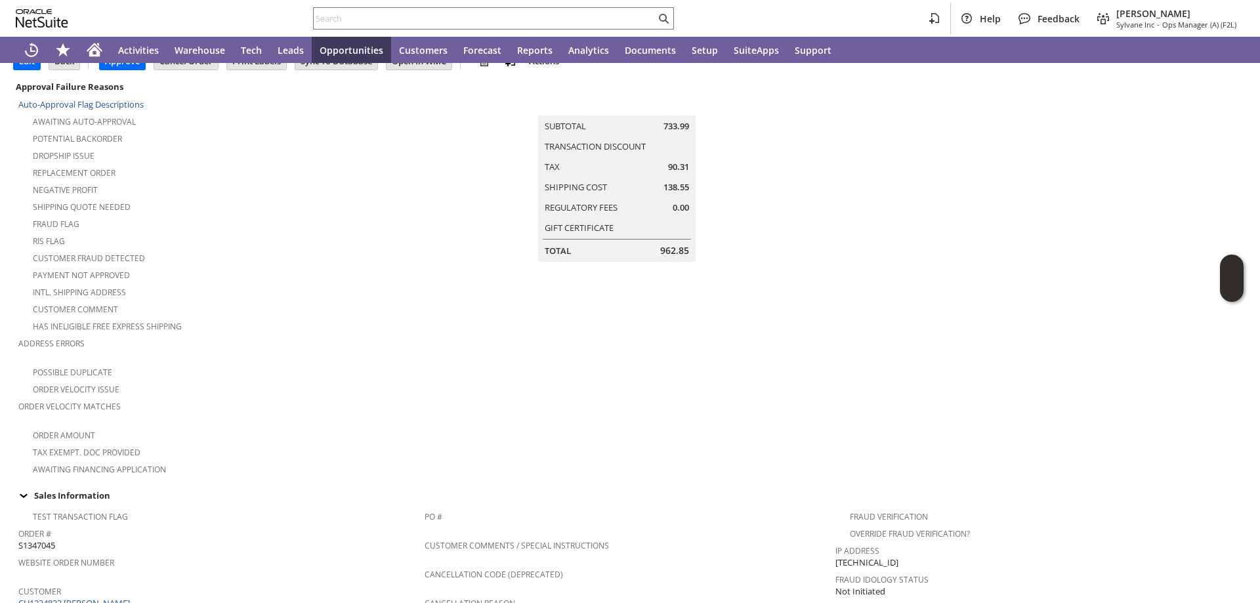
scroll to position [394, 0]
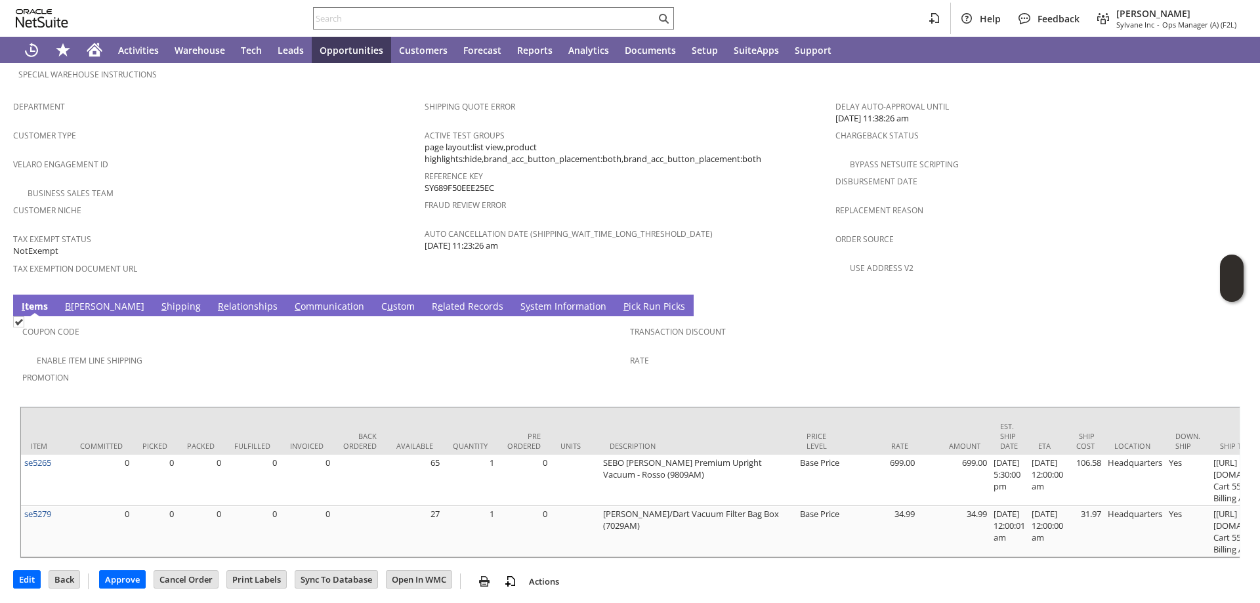
click at [291, 300] on link "C ommunication" at bounding box center [329, 307] width 76 height 14
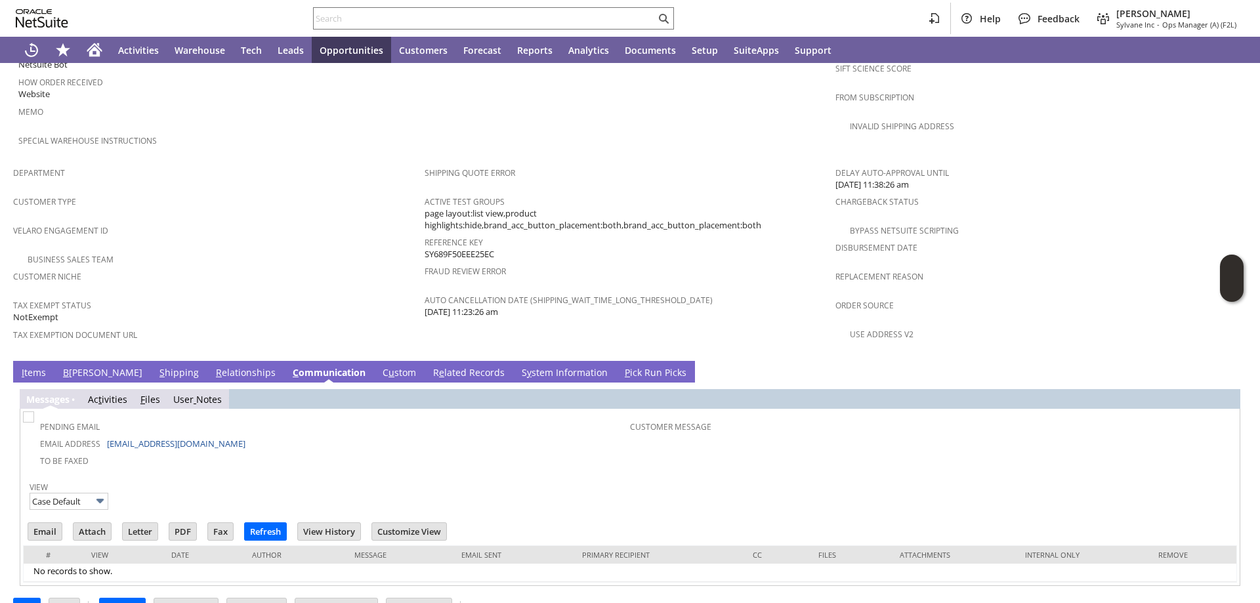
scroll to position [0, 0]
click at [425, 598] on input "Open In WMC" at bounding box center [419, 606] width 65 height 17
click at [31, 366] on link "I tems" at bounding box center [33, 373] width 31 height 14
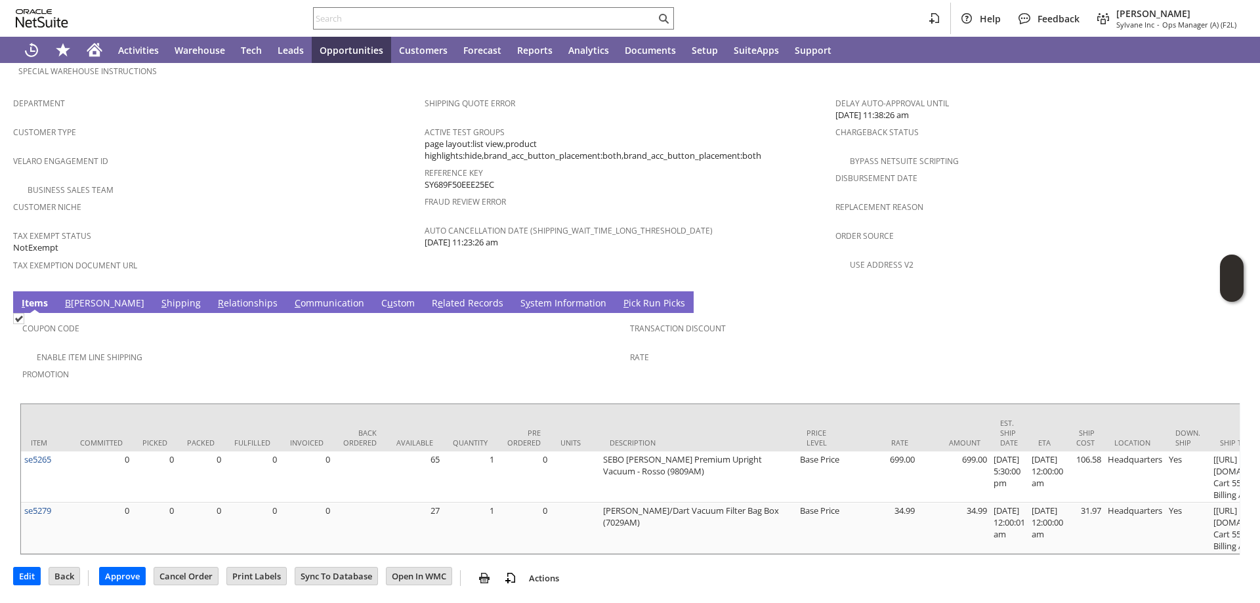
scroll to position [871, 0]
click at [77, 297] on link "B illing" at bounding box center [105, 304] width 86 height 14
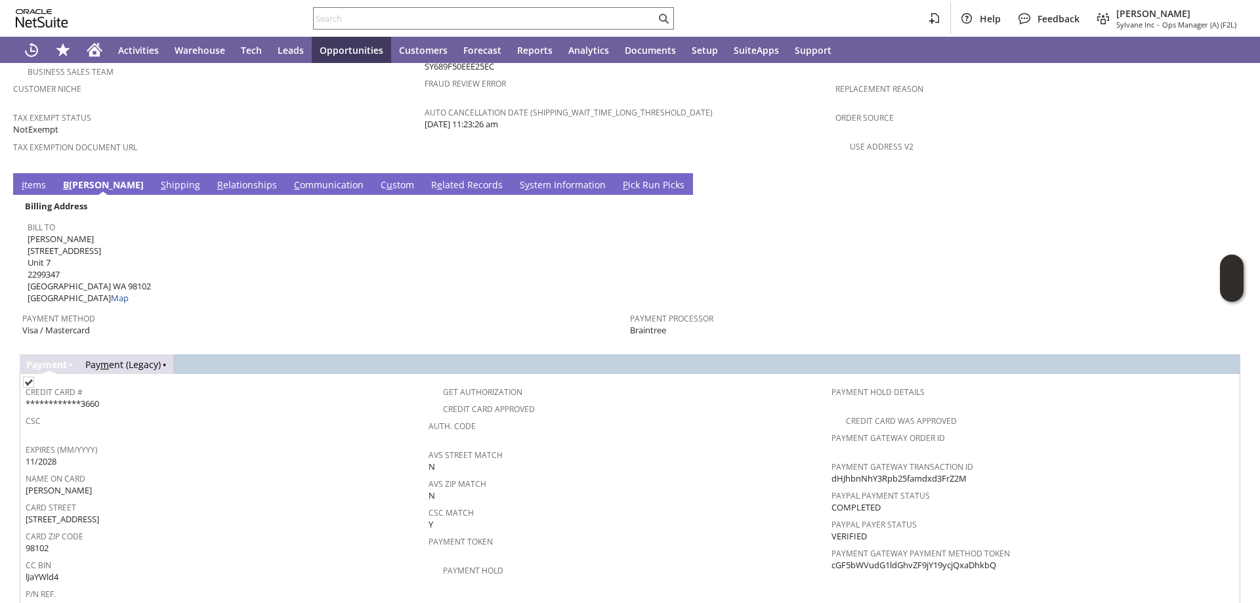
scroll to position [1094, 0]
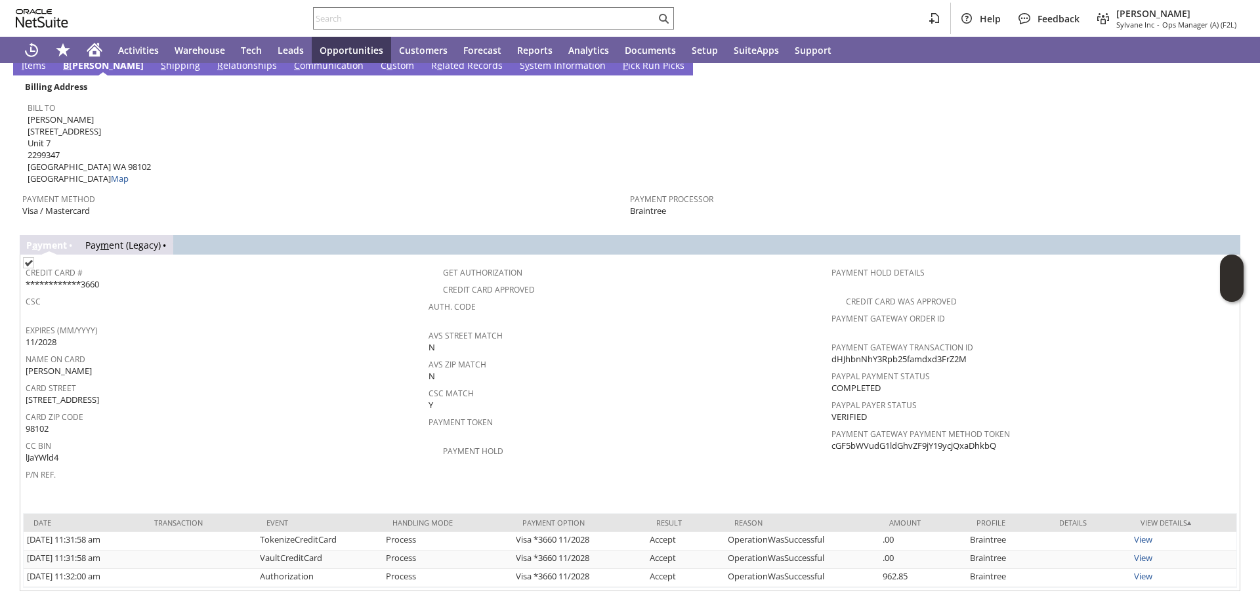
click at [22, 602] on input "Edit" at bounding box center [27, 612] width 26 height 17
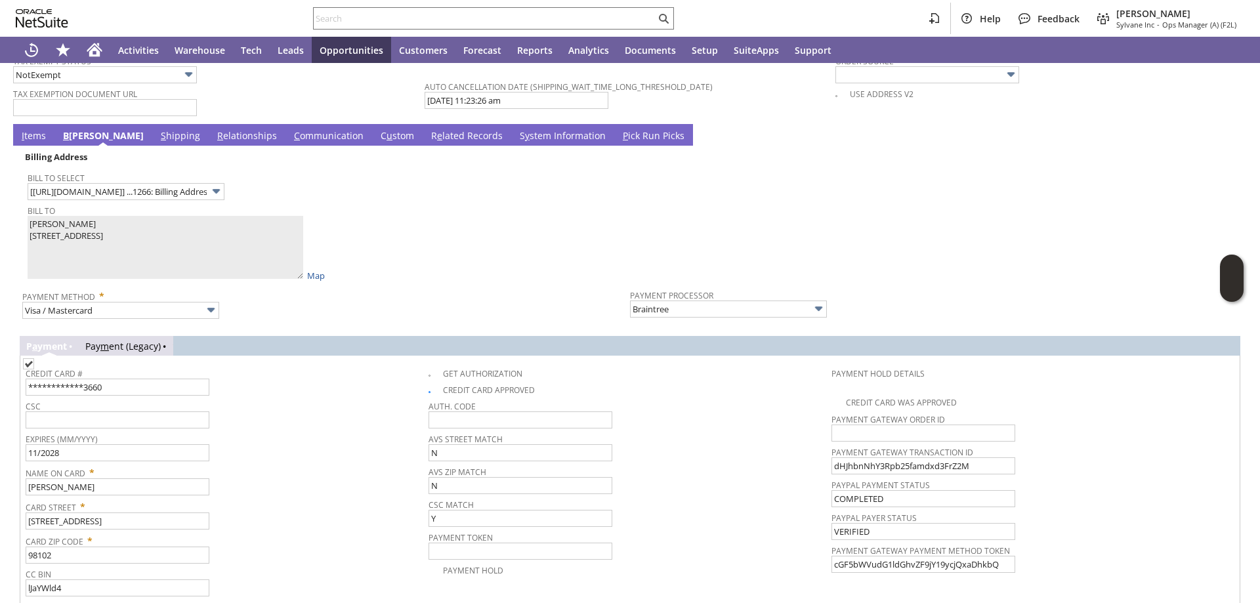
scroll to position [1169, 0]
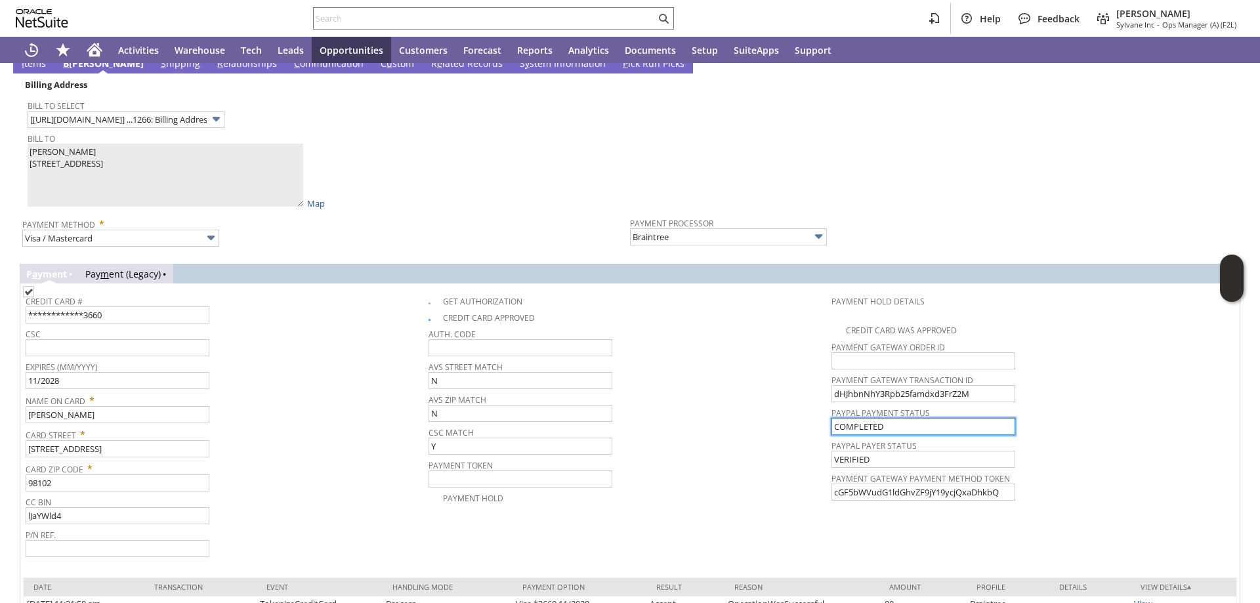
drag, startPoint x: 888, startPoint y: 425, endPoint x: 673, endPoint y: 384, distance: 218.5
click at [673, 384] on tr "**********" at bounding box center [630, 424] width 1209 height 270
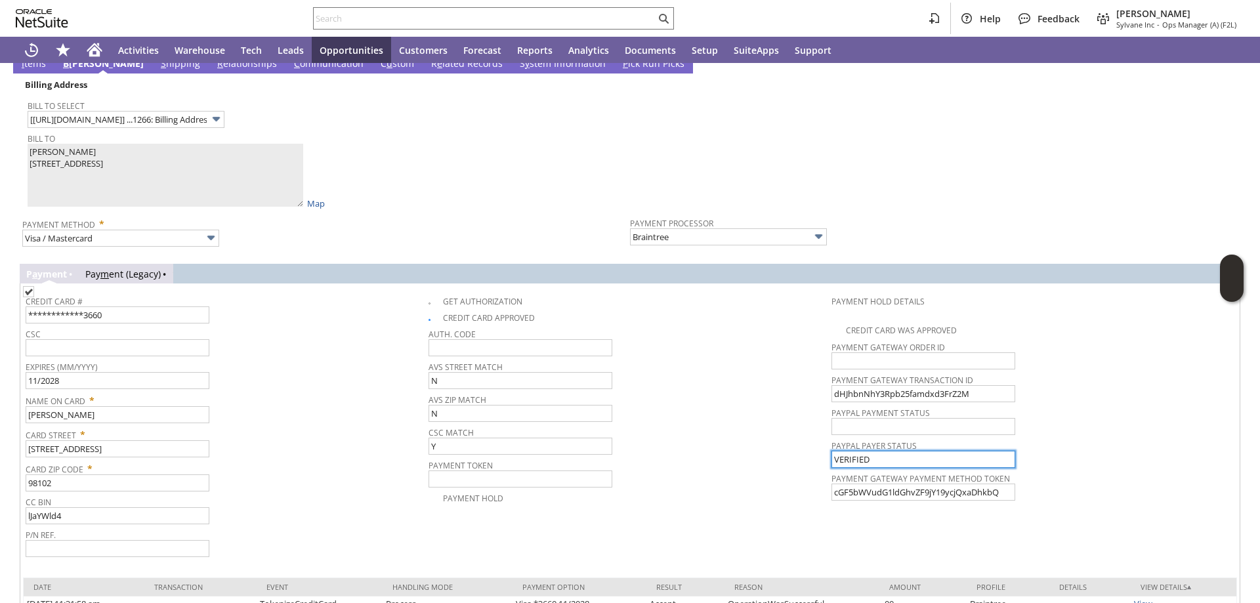
drag, startPoint x: 877, startPoint y: 456, endPoint x: 612, endPoint y: 430, distance: 266.4
click at [612, 430] on tr "**********" at bounding box center [630, 424] width 1209 height 270
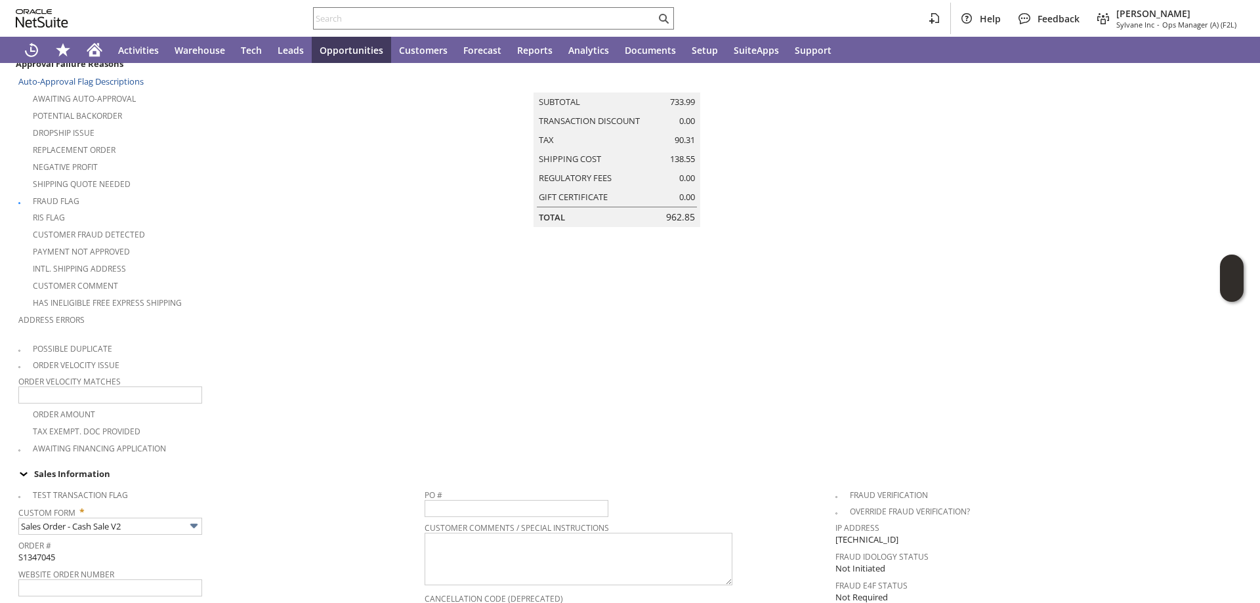
scroll to position [0, 0]
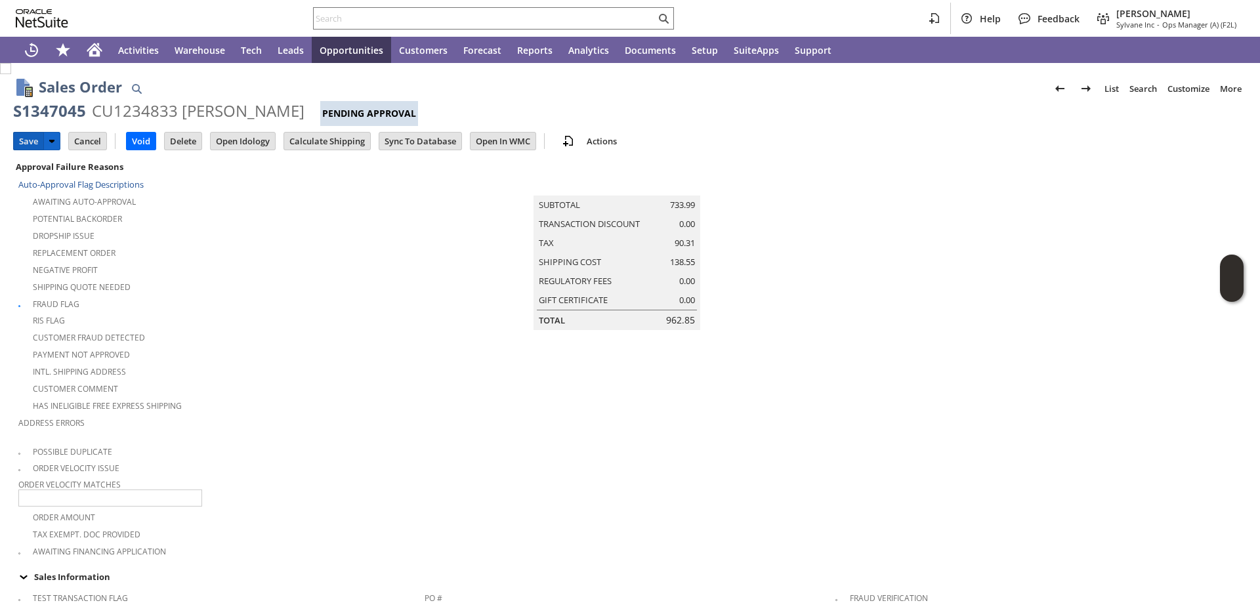
click at [28, 139] on input "Save" at bounding box center [29, 141] width 30 height 17
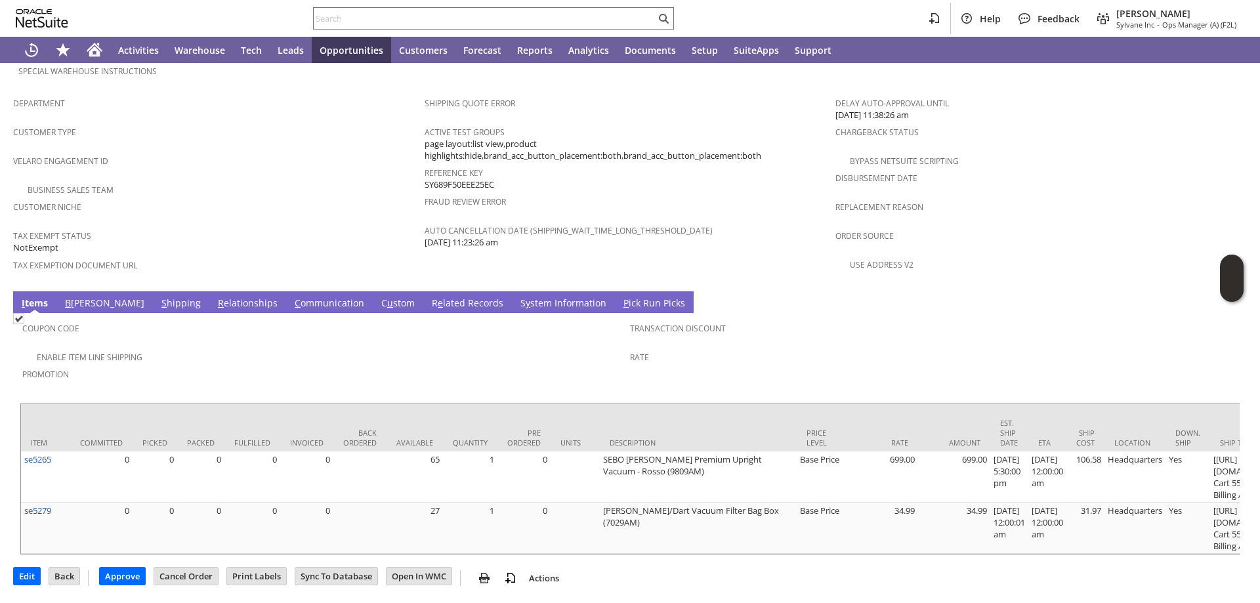
scroll to position [871, 0]
click at [82, 297] on link "B illing" at bounding box center [105, 304] width 86 height 14
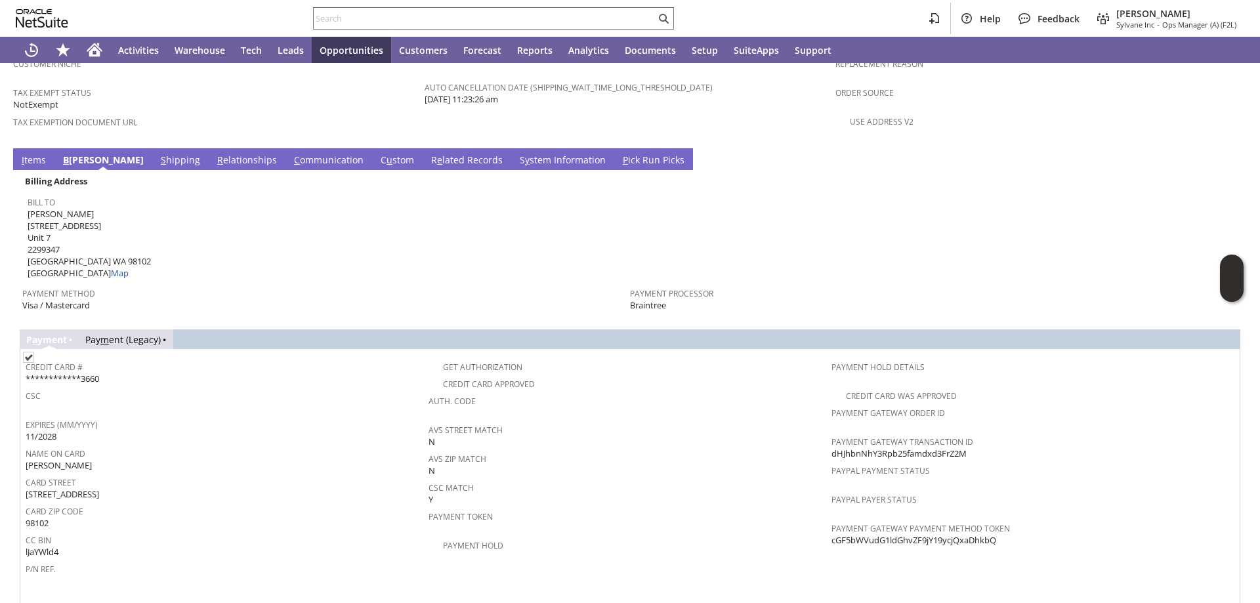
scroll to position [936, 0]
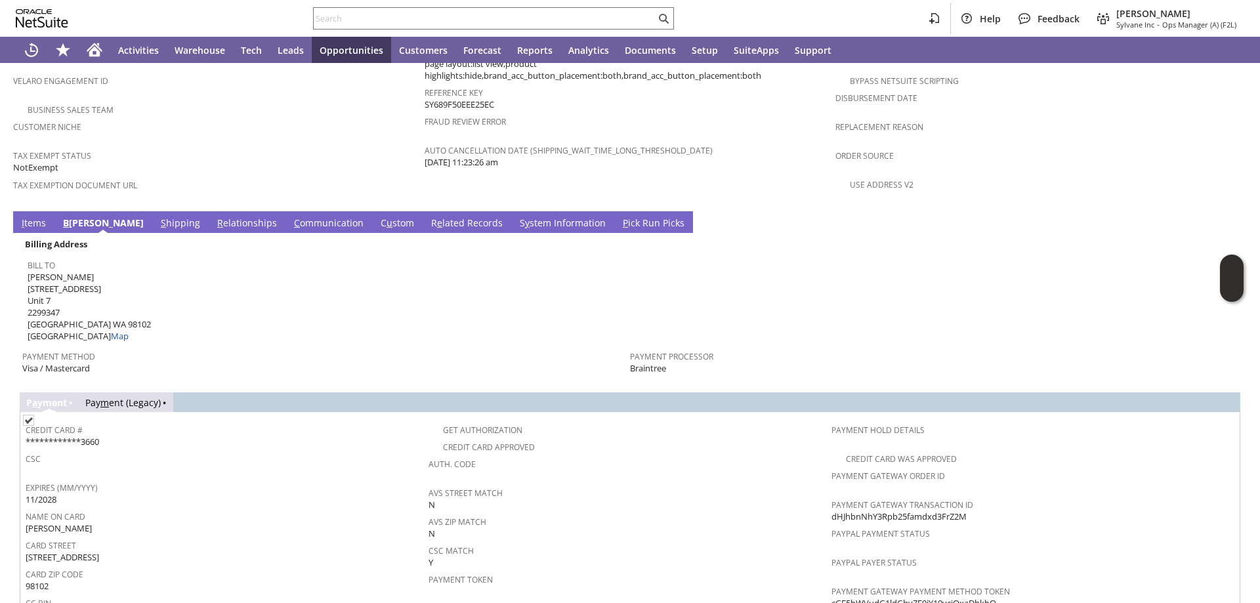
click at [516, 217] on link "S y stem Information" at bounding box center [562, 224] width 93 height 14
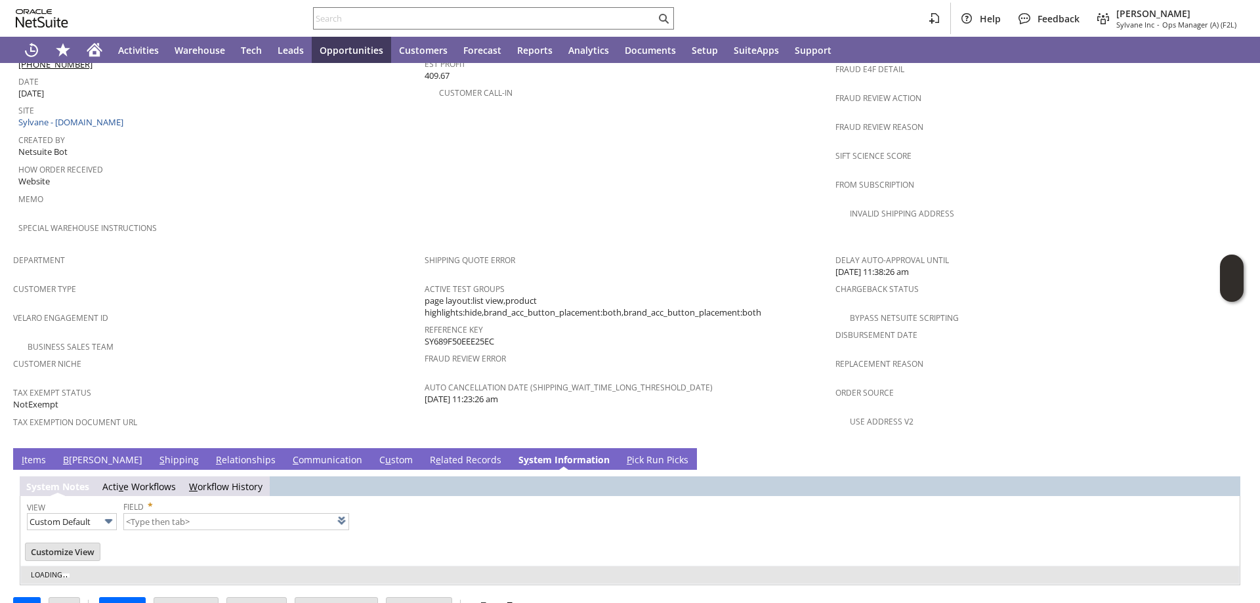
type input "1 to 25 of 110"
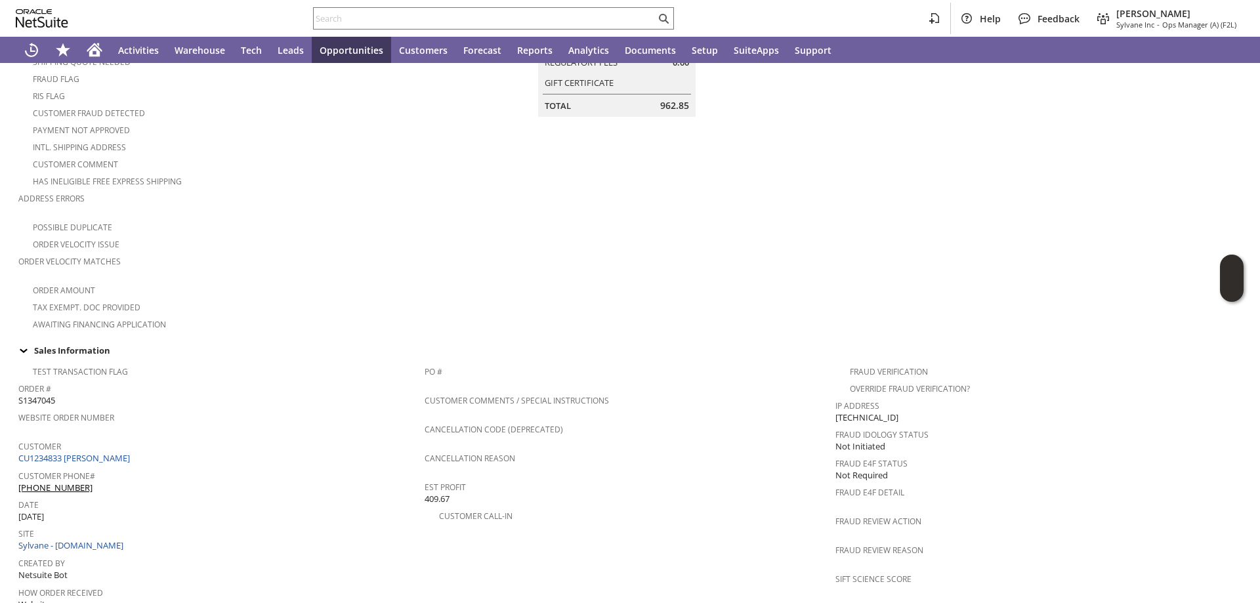
scroll to position [280, 0]
click at [43, 390] on span "S1347045" at bounding box center [36, 396] width 37 height 12
copy span "S1347045"
click at [266, 433] on div "Customer CU1234833 David Mahan" at bounding box center [218, 447] width 400 height 28
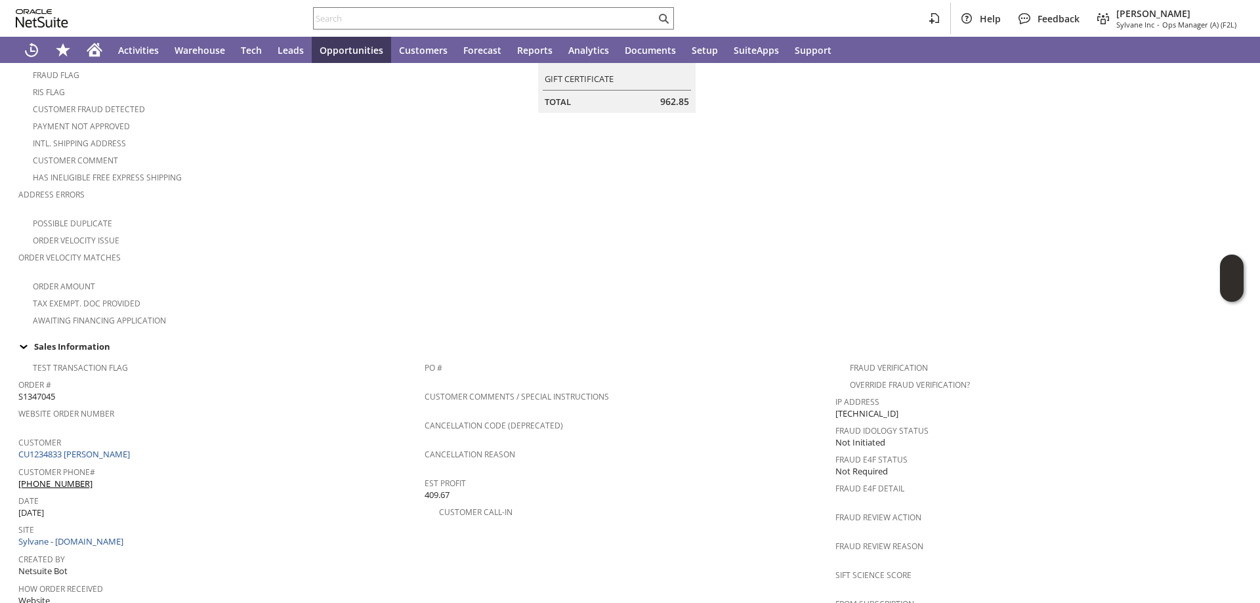
scroll to position [18, 0]
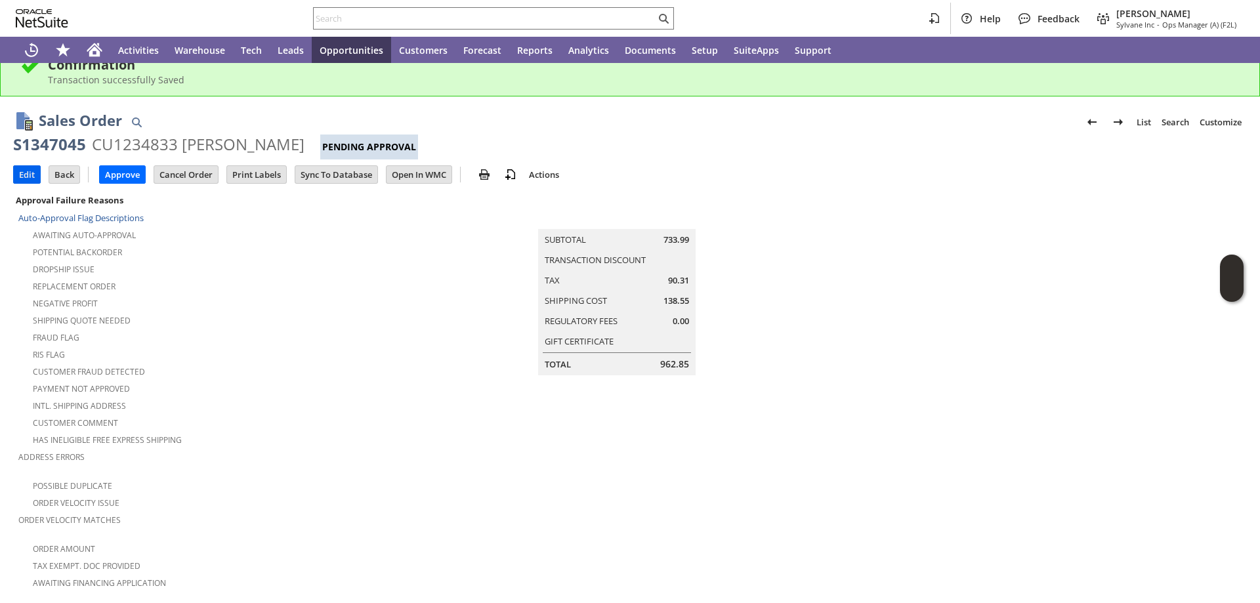
click at [22, 175] on input "Edit" at bounding box center [27, 174] width 26 height 17
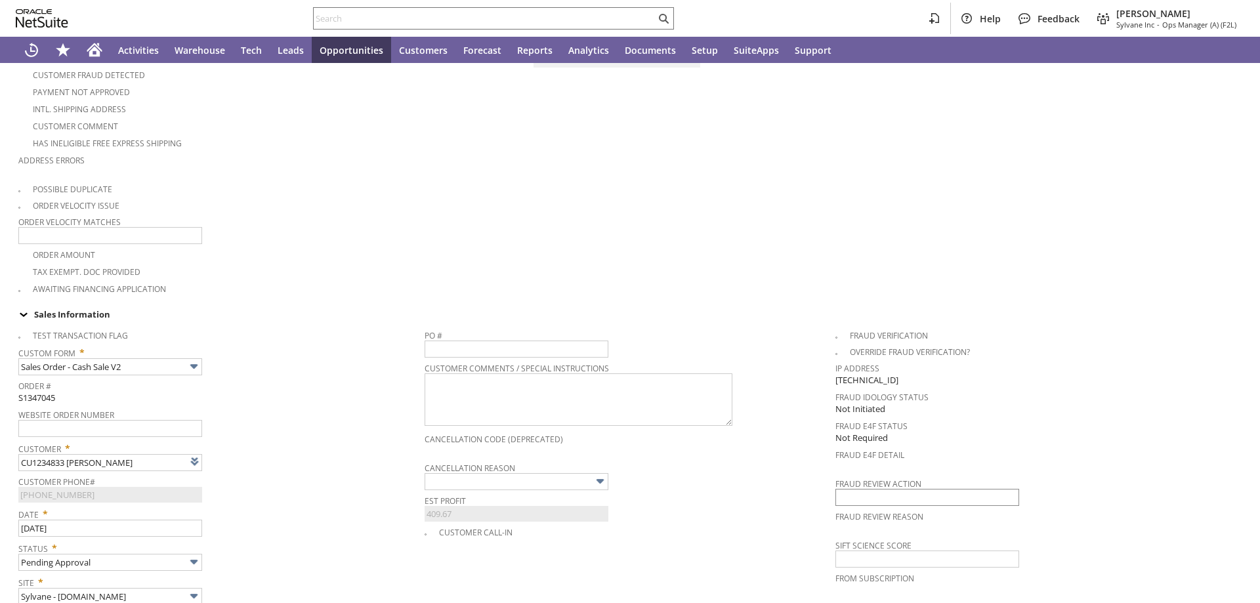
scroll to position [459, 0]
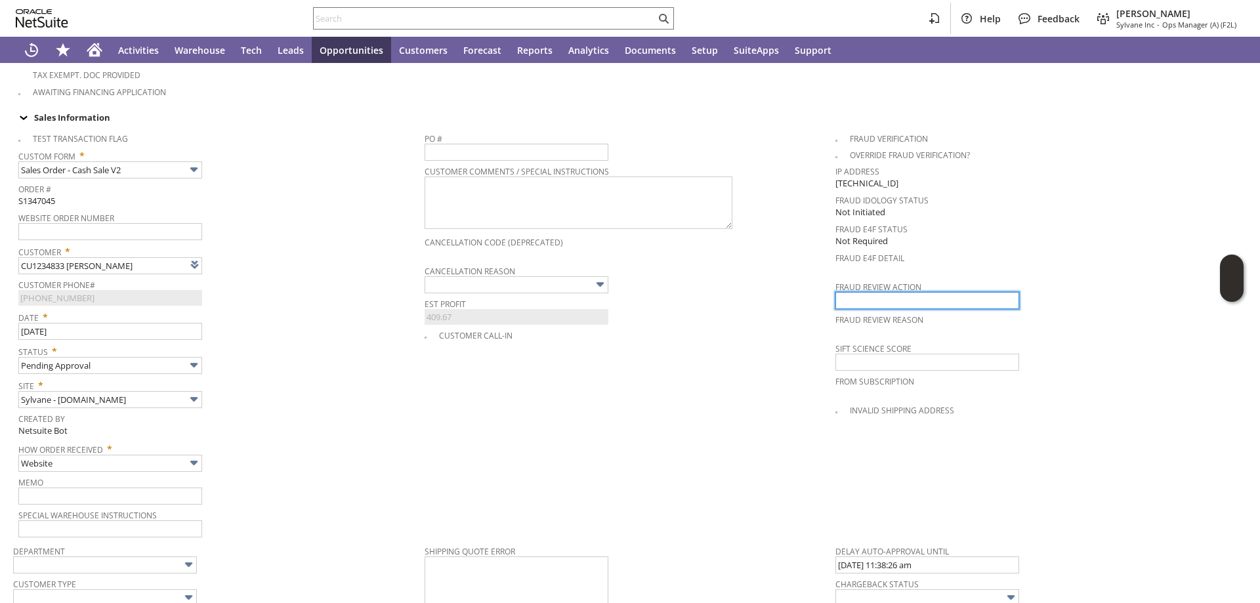
click at [869, 292] on input "text" at bounding box center [927, 300] width 184 height 17
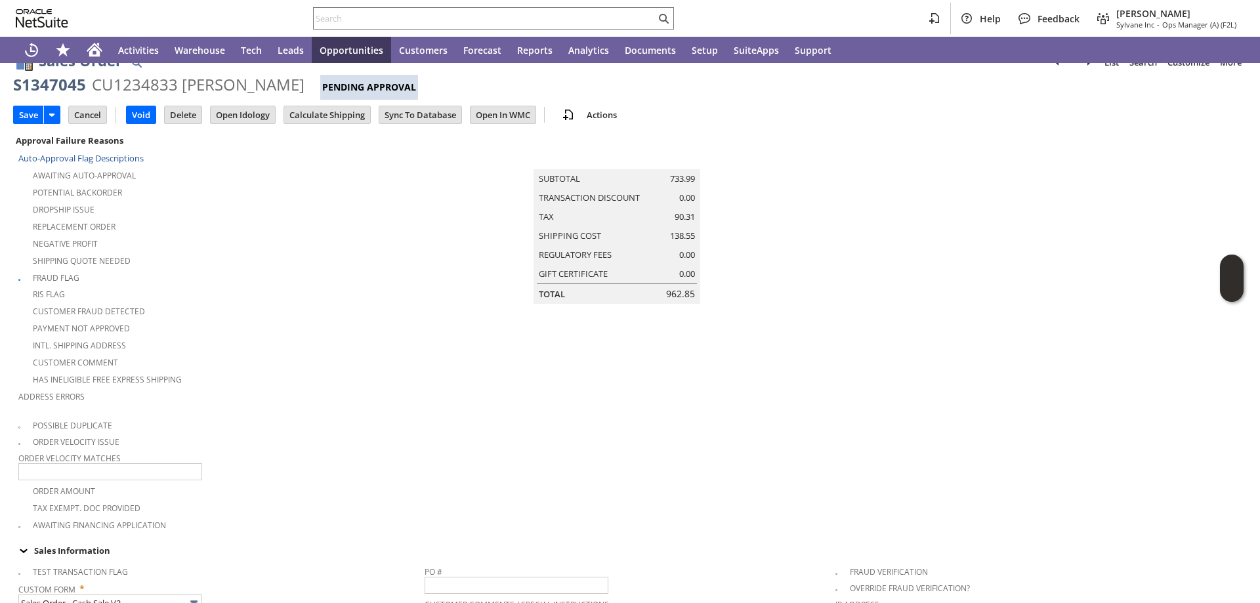
scroll to position [0, 0]
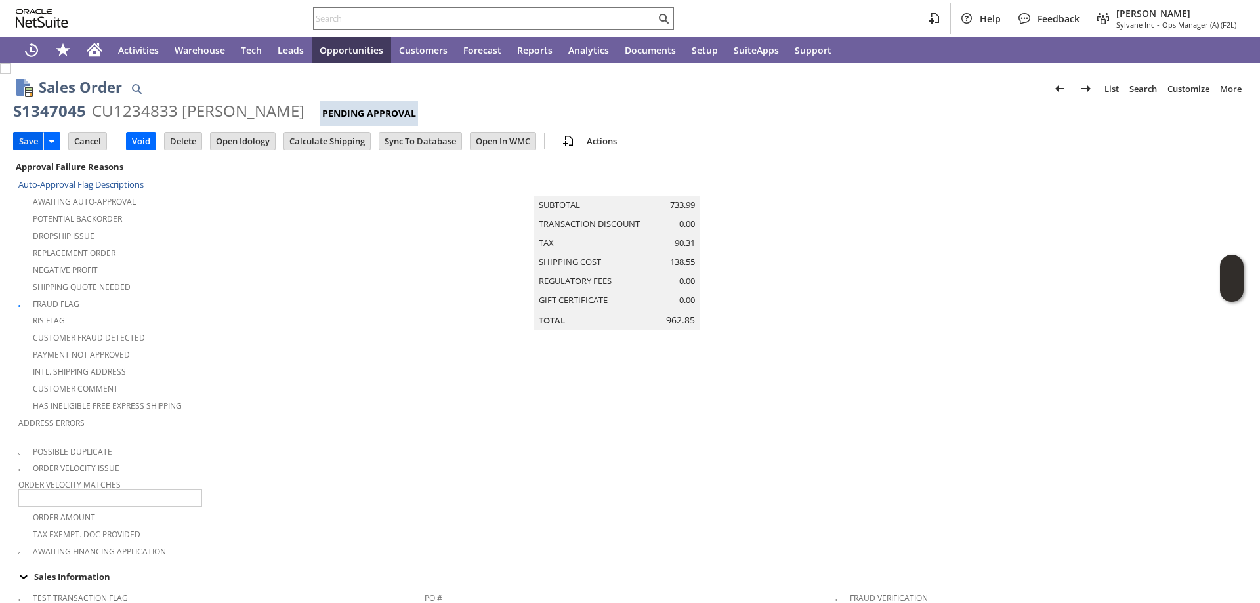
type input "123"
click at [26, 138] on input "Save" at bounding box center [29, 141] width 30 height 17
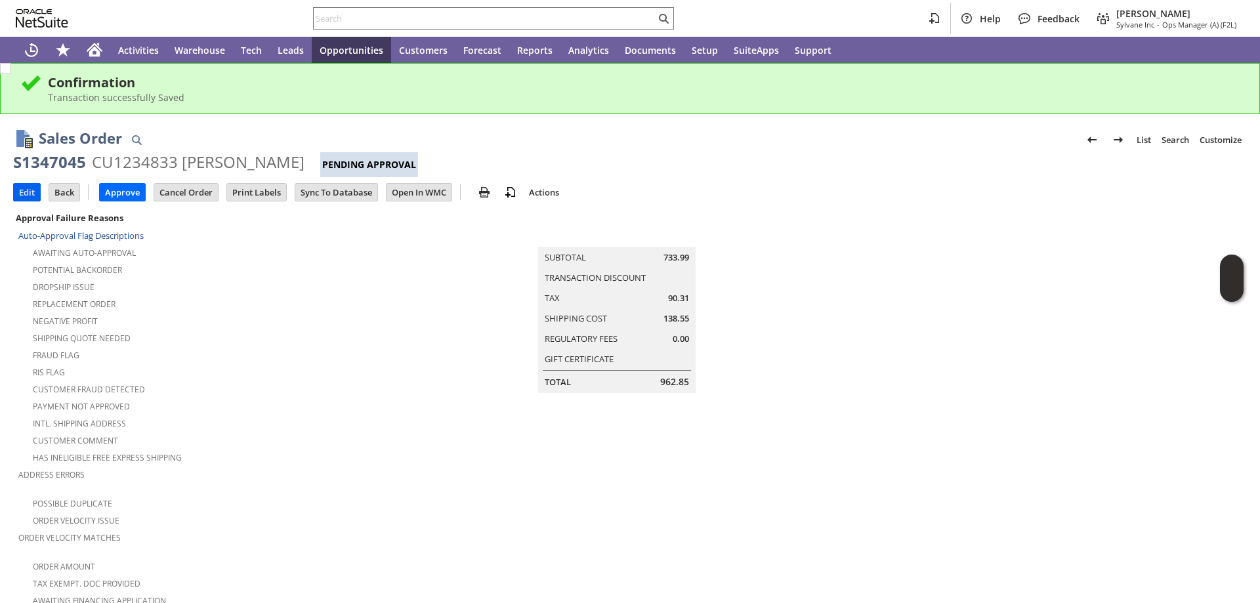
click at [25, 192] on input "Edit" at bounding box center [27, 192] width 26 height 17
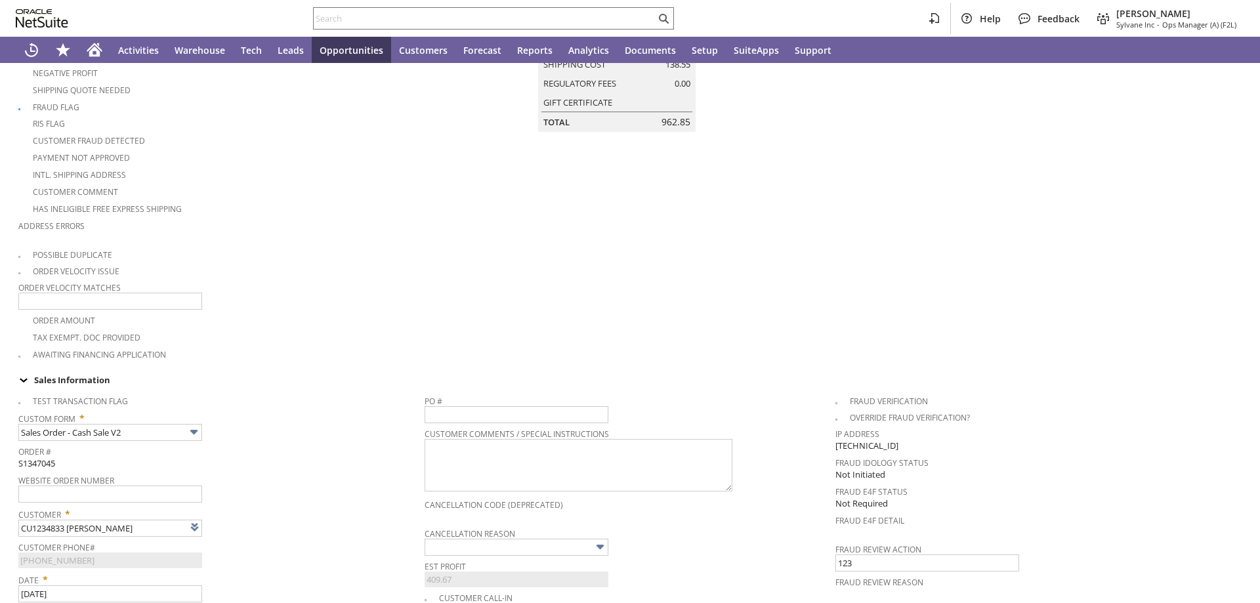
scroll to position [394, 0]
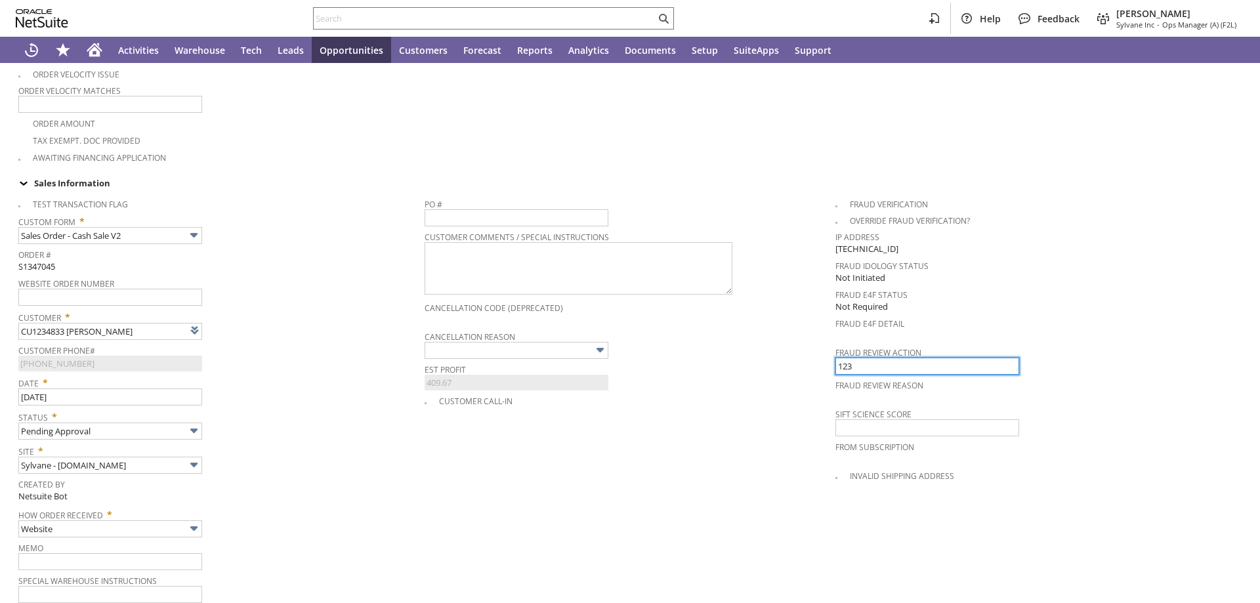
click at [870, 358] on input "123" at bounding box center [927, 366] width 184 height 17
type input "Add"
type input "Copy Previous"
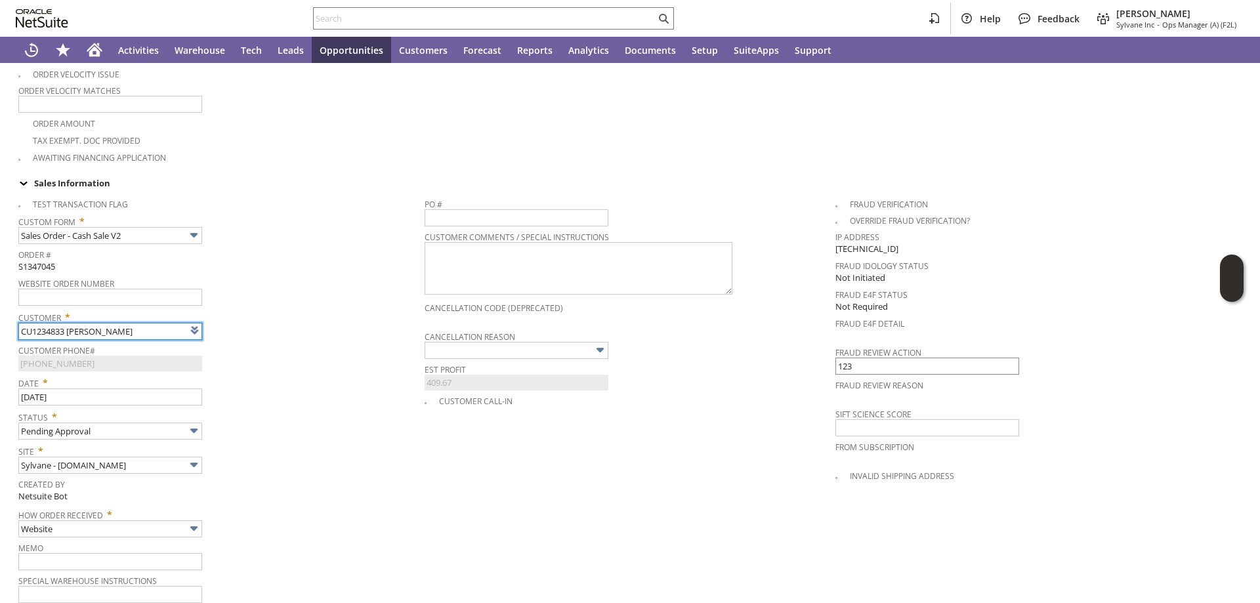
type input "Intelligent Recommendations¹⁰"
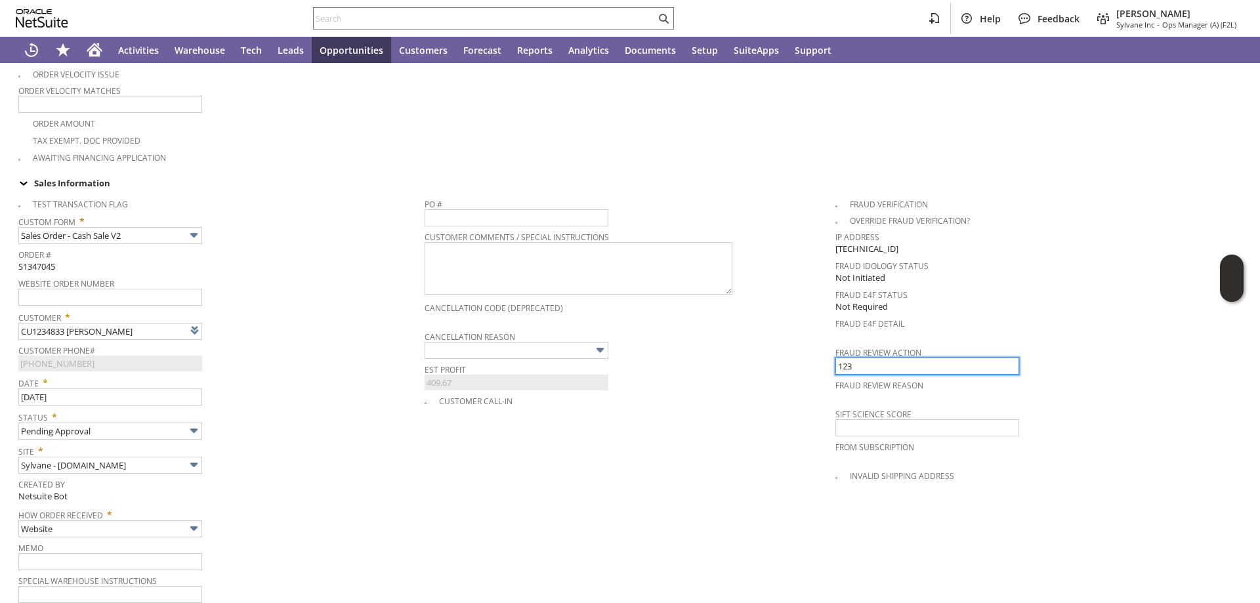
click at [870, 358] on input "123" at bounding box center [927, 366] width 184 height 17
type input "1"
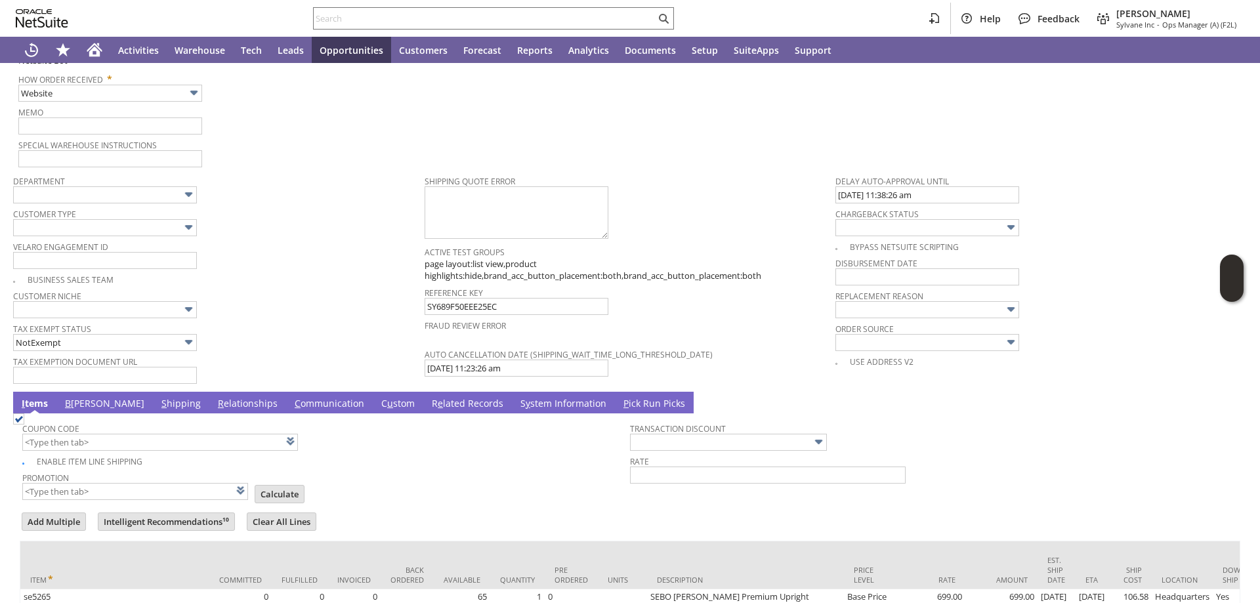
scroll to position [919, 0]
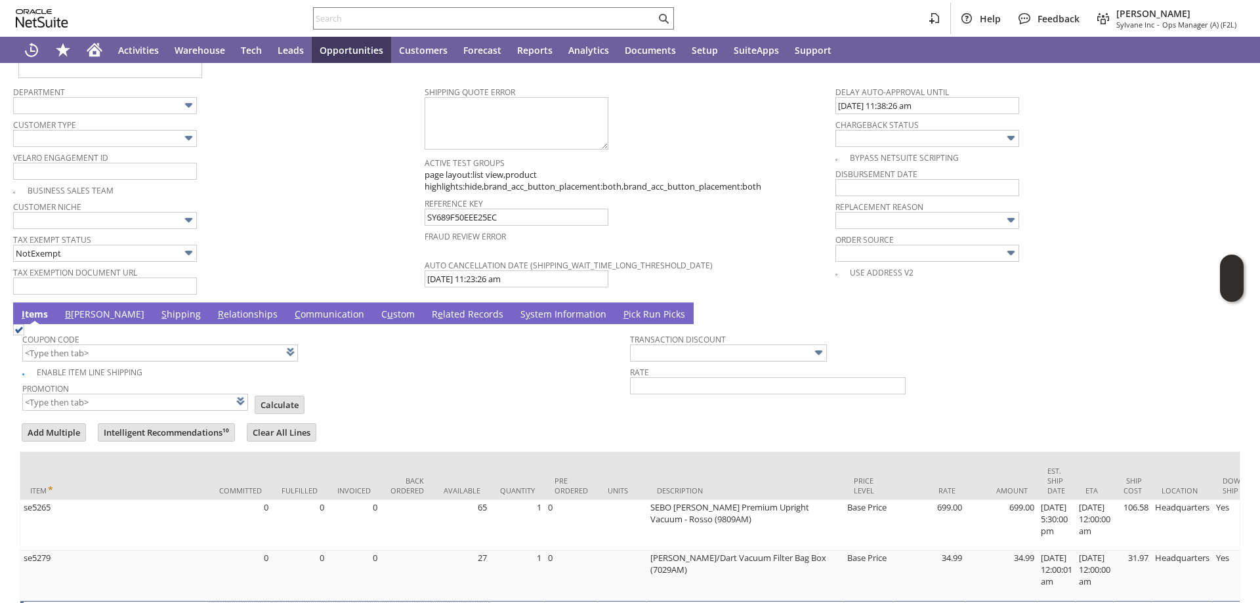
click at [75, 308] on link "B illing" at bounding box center [105, 315] width 86 height 14
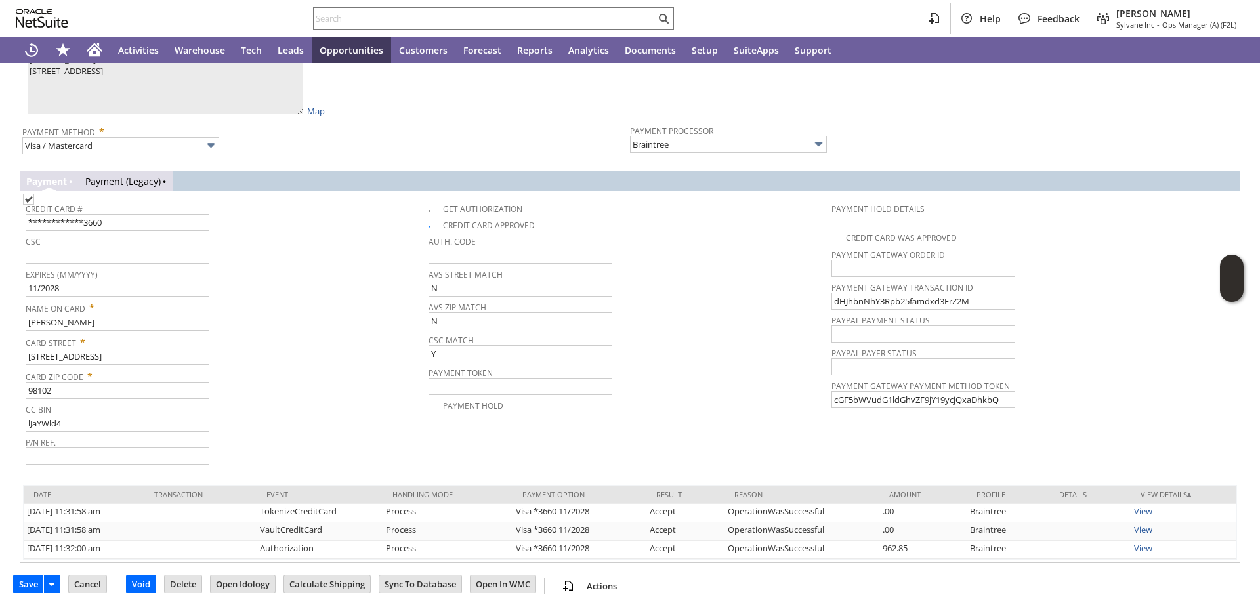
scroll to position [1266, 0]
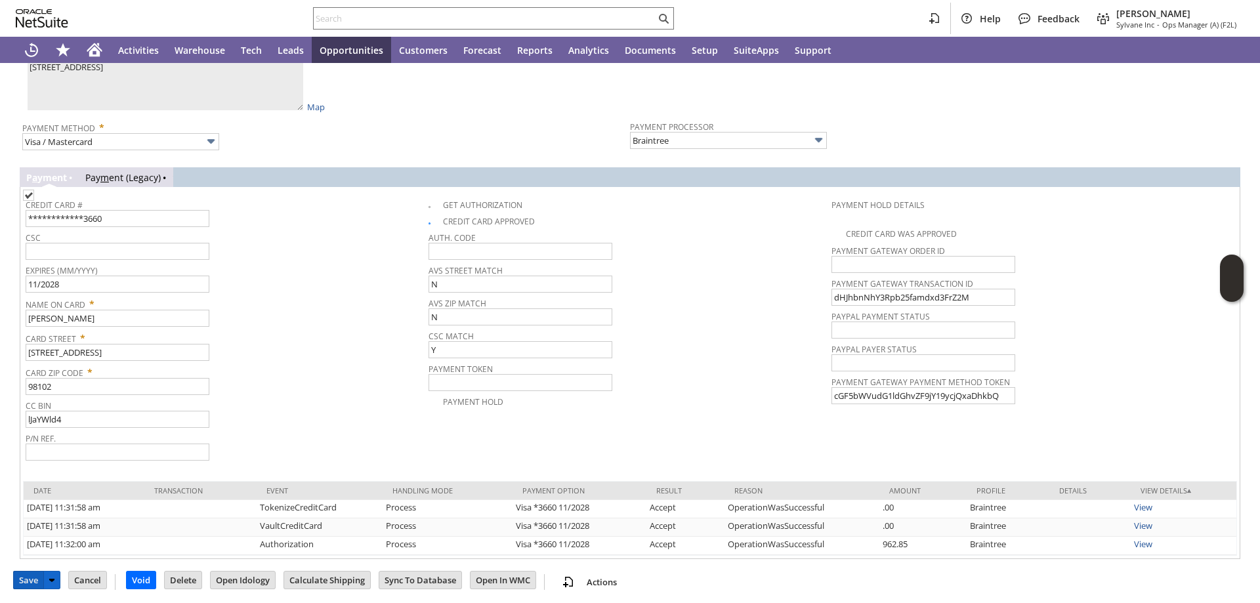
click at [30, 575] on input "Save" at bounding box center [29, 580] width 30 height 17
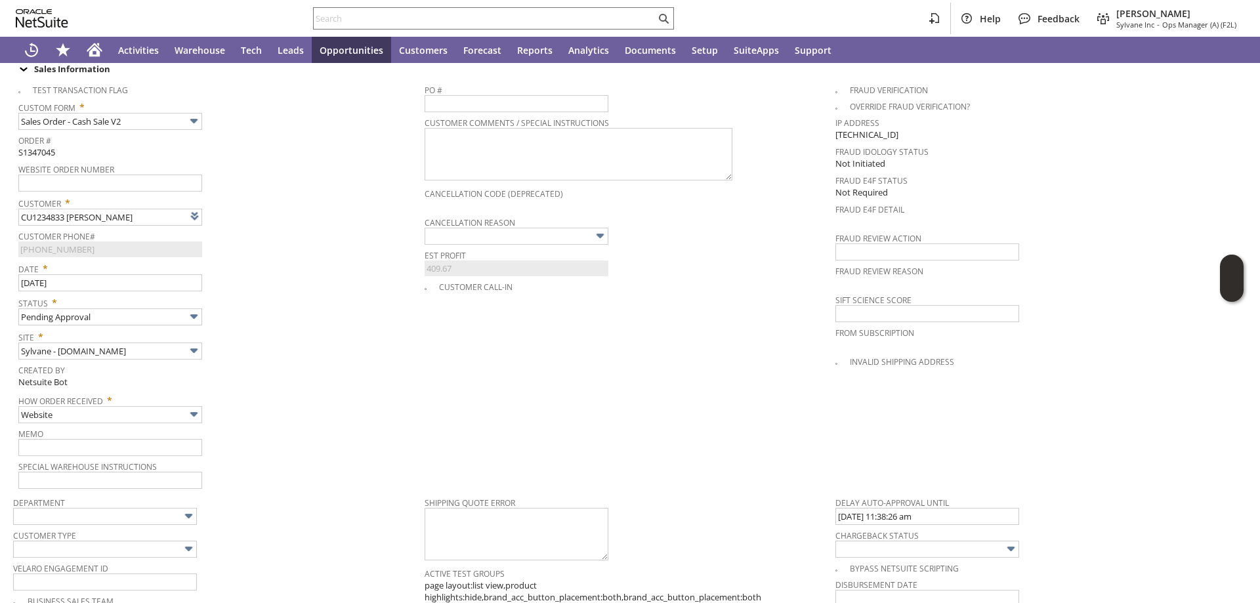
scroll to position [347, 0]
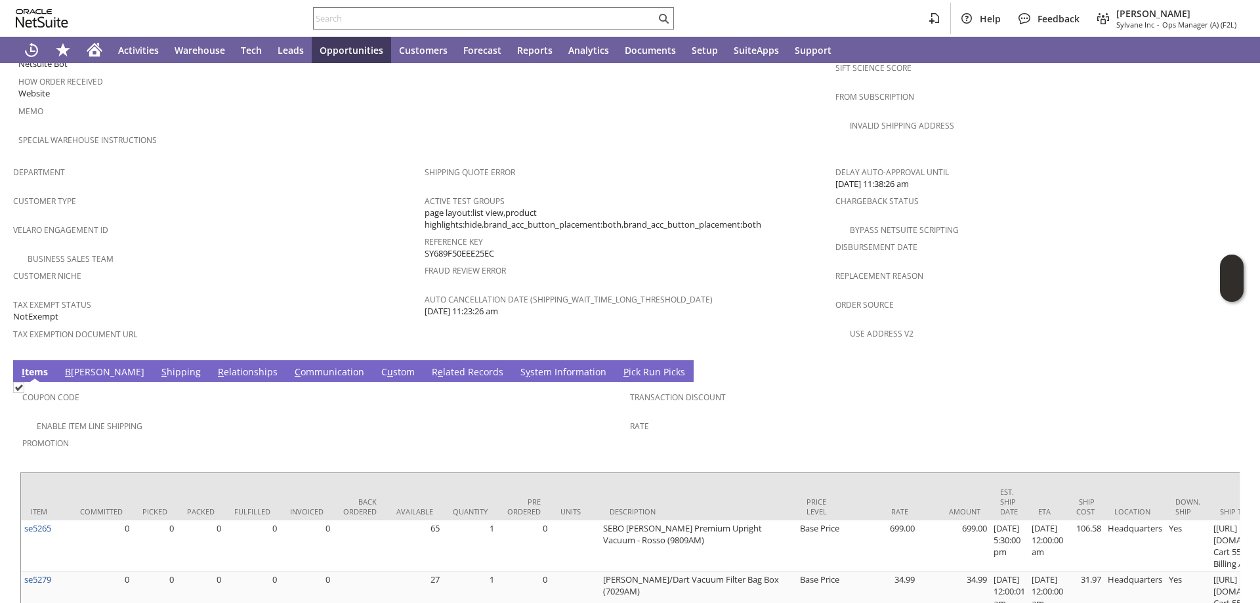
click at [291, 366] on link "C ommunication" at bounding box center [329, 373] width 76 height 14
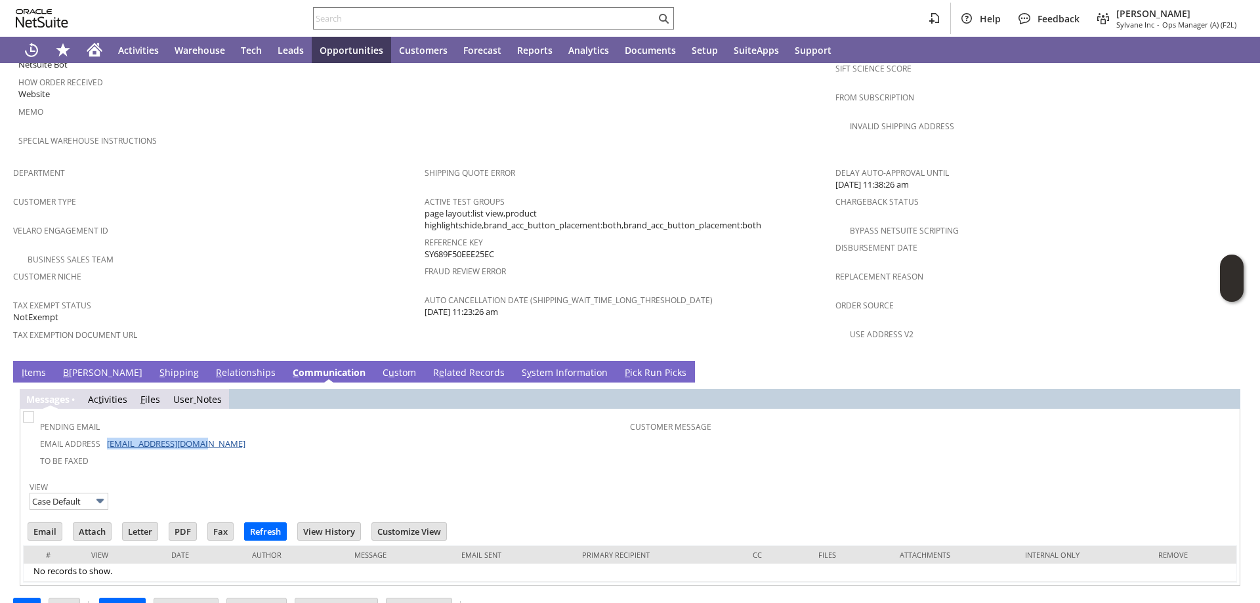
drag, startPoint x: 221, startPoint y: 416, endPoint x: 107, endPoint y: 417, distance: 114.2
click at [107, 434] on td "Email Address dmahan@rockisland.com" at bounding box center [328, 442] width 604 height 17
copy link "dmahan@rockisland.com"
click at [294, 434] on td "Email Address dmahan@rockisland.com" at bounding box center [328, 442] width 604 height 17
drag, startPoint x: 215, startPoint y: 411, endPoint x: 148, endPoint y: 415, distance: 67.1
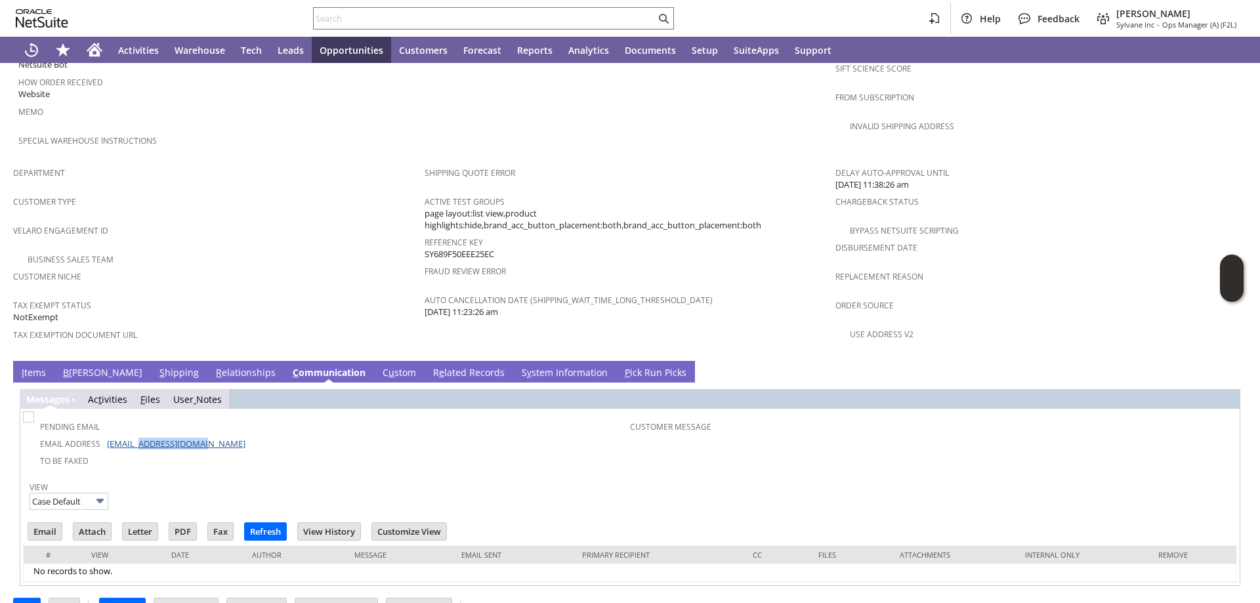
click at [148, 434] on td "Email Address dmahan@rockisland.com" at bounding box center [328, 442] width 604 height 17
copy link "rockisland.com"
click at [159, 366] on span "S" at bounding box center [161, 372] width 5 height 12
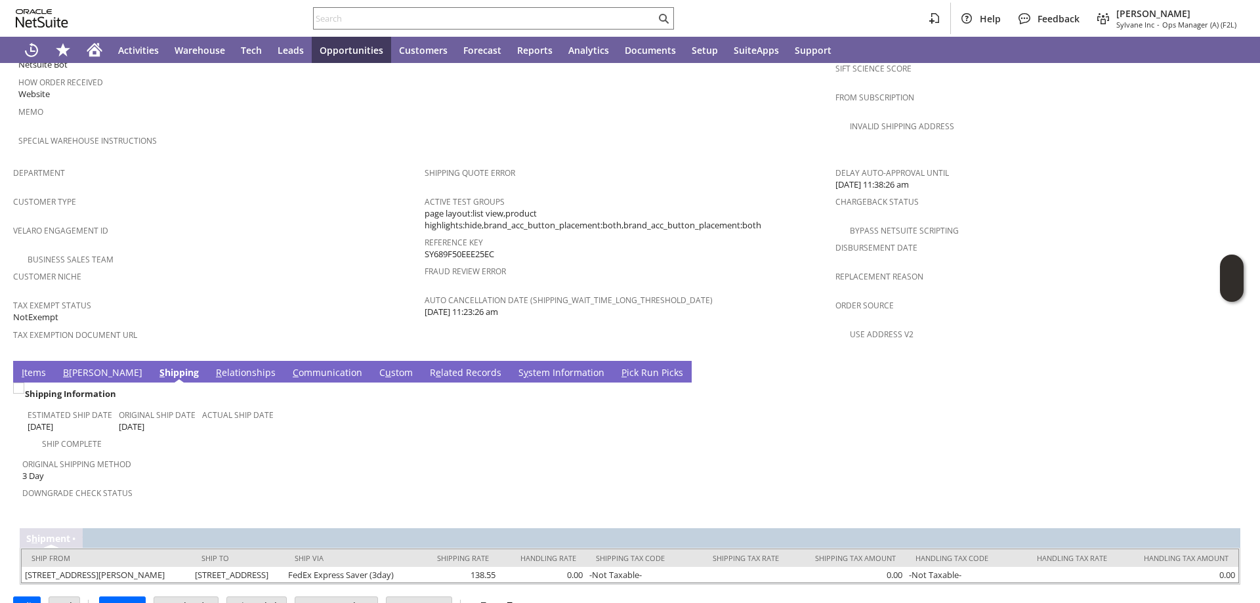
click at [68, 366] on link "B illing" at bounding box center [103, 373] width 86 height 14
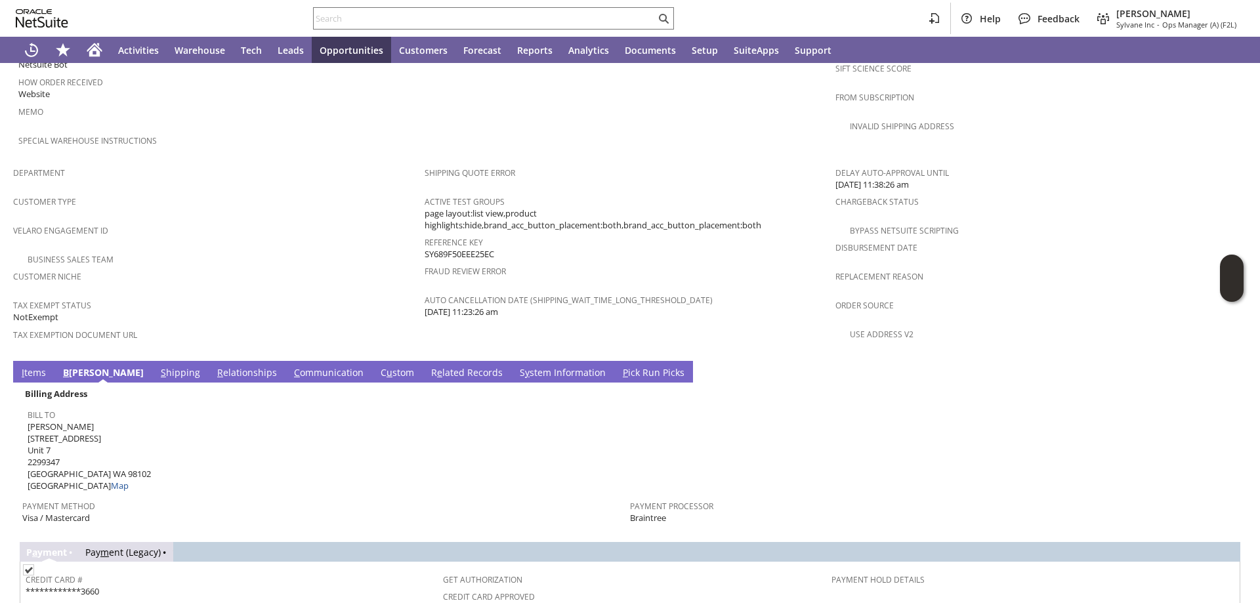
click at [157, 366] on link "S hipping" at bounding box center [180, 373] width 46 height 14
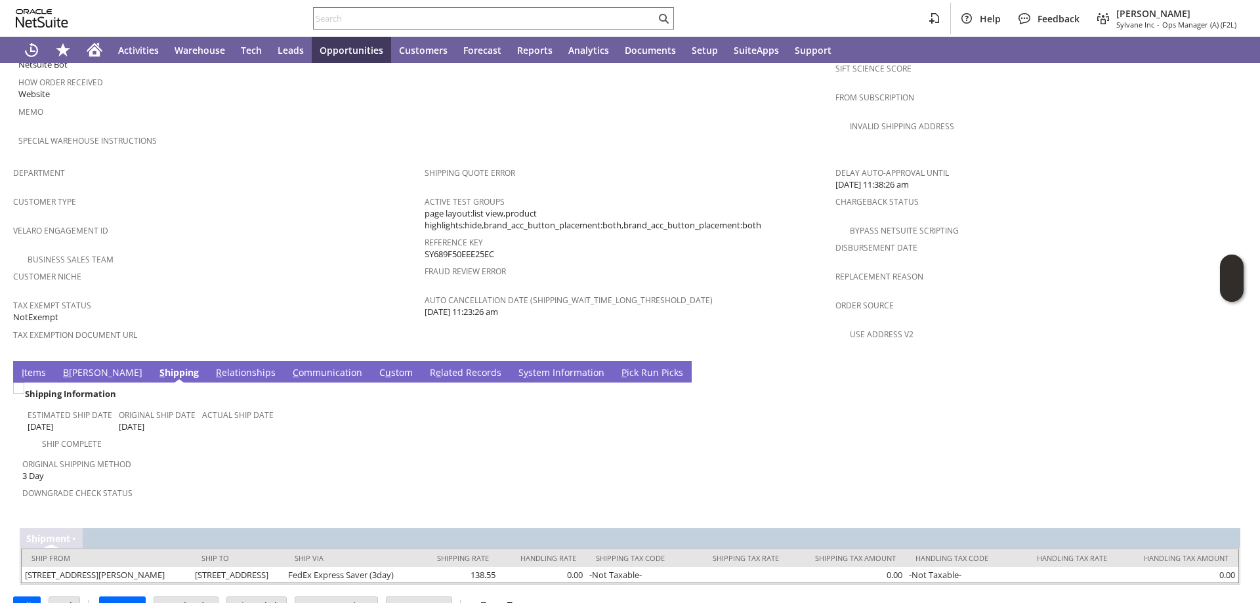
click at [79, 366] on link "B illing" at bounding box center [103, 373] width 86 height 14
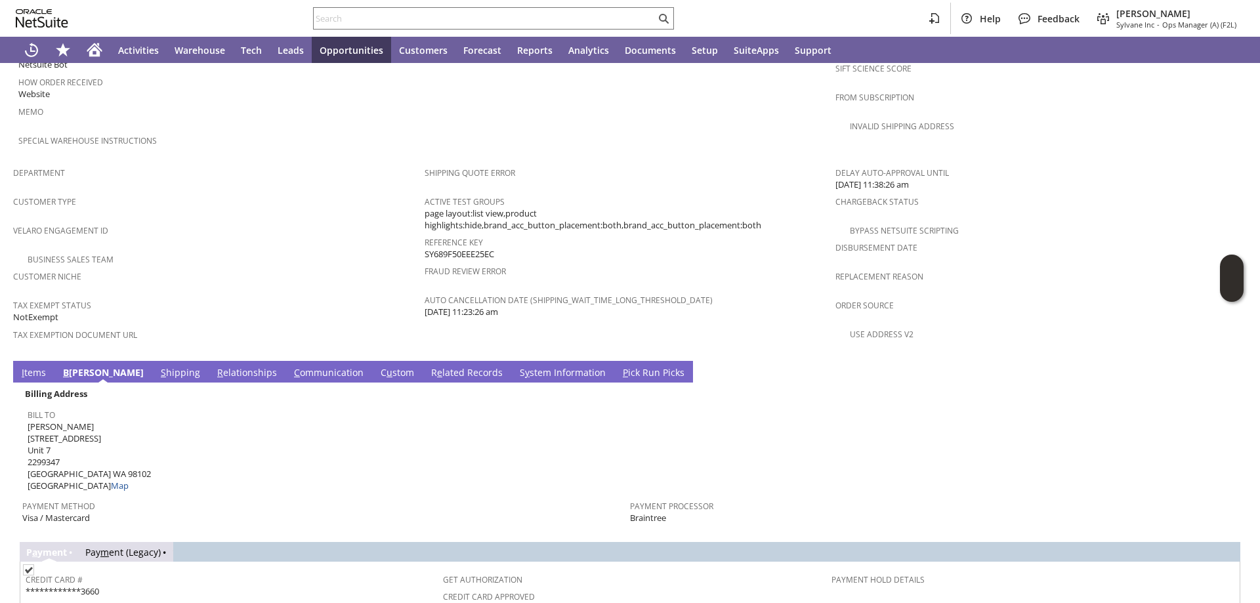
click at [28, 366] on link "I tems" at bounding box center [33, 373] width 31 height 14
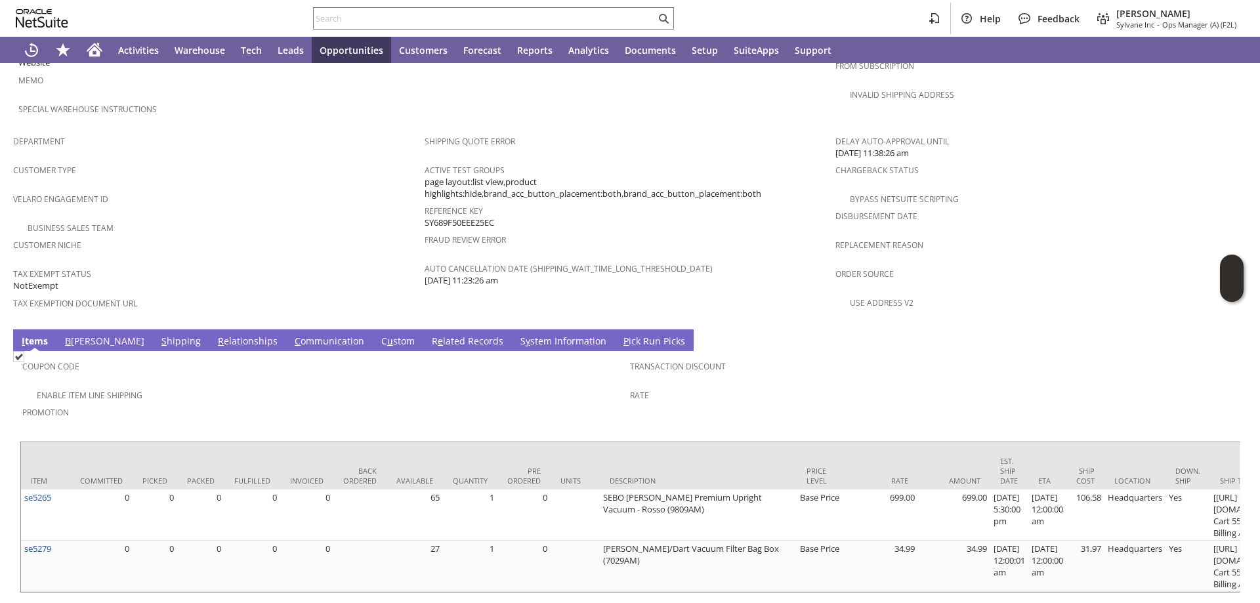
scroll to position [852, 0]
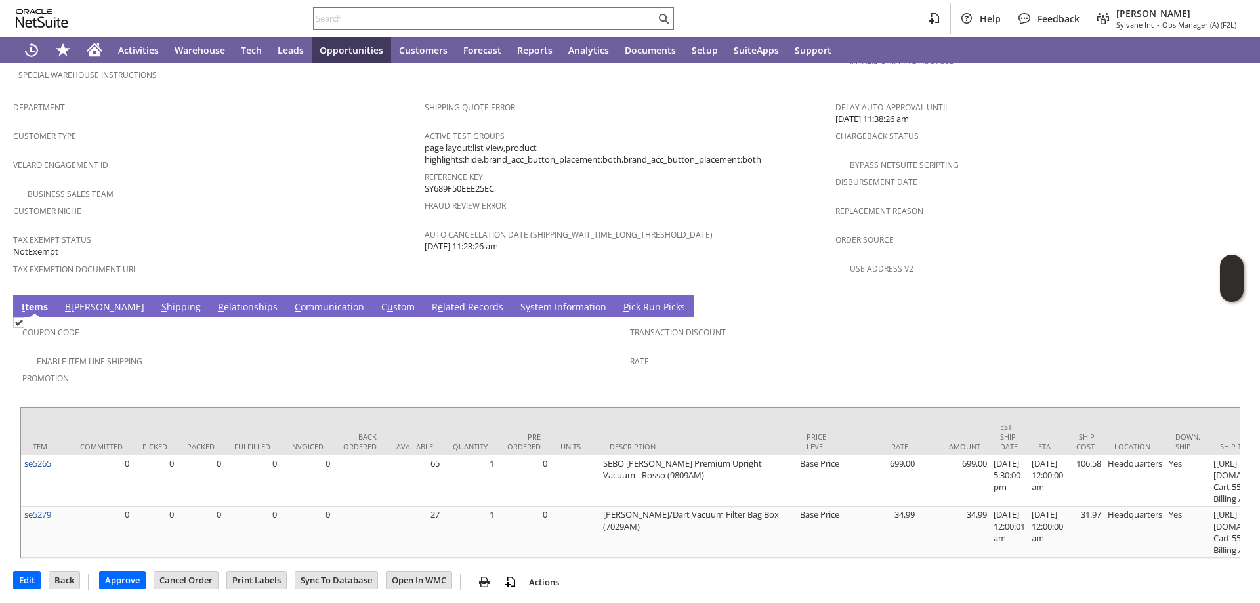
click at [77, 301] on link "B illing" at bounding box center [105, 308] width 86 height 14
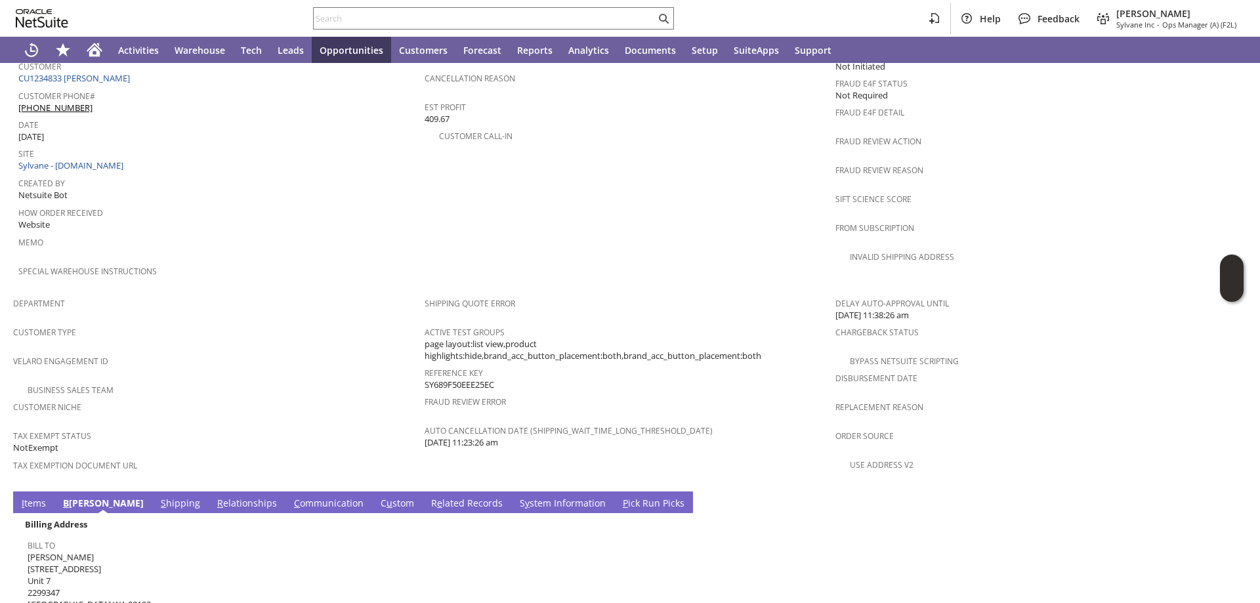
scroll to position [919, 0]
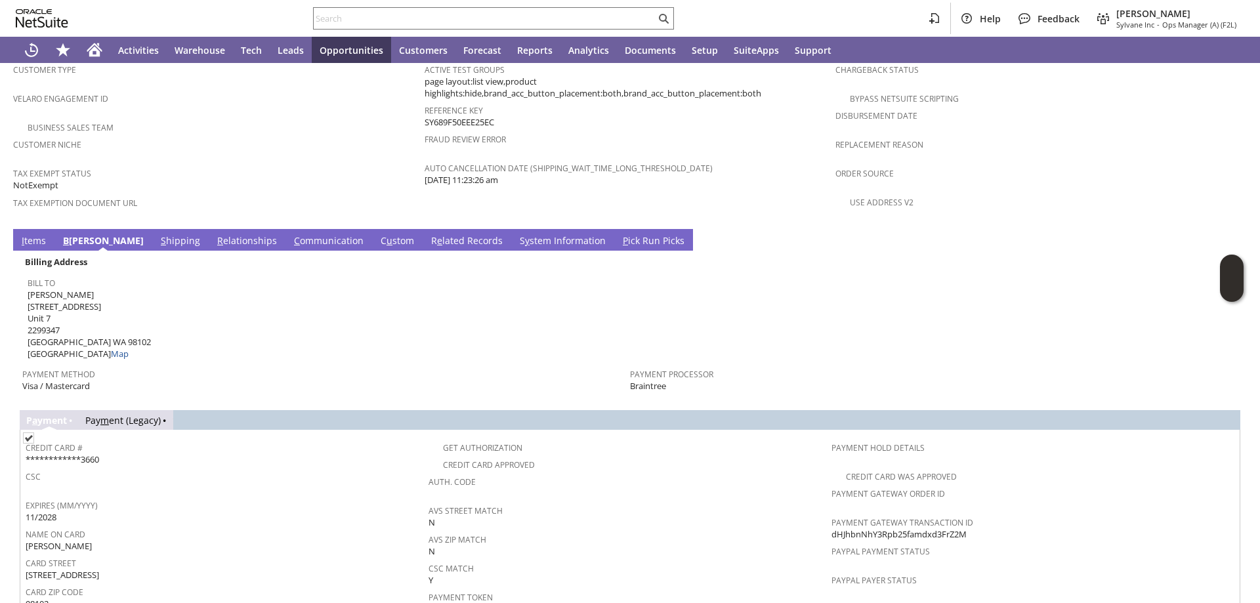
click at [34, 234] on link "I tems" at bounding box center [33, 241] width 31 height 14
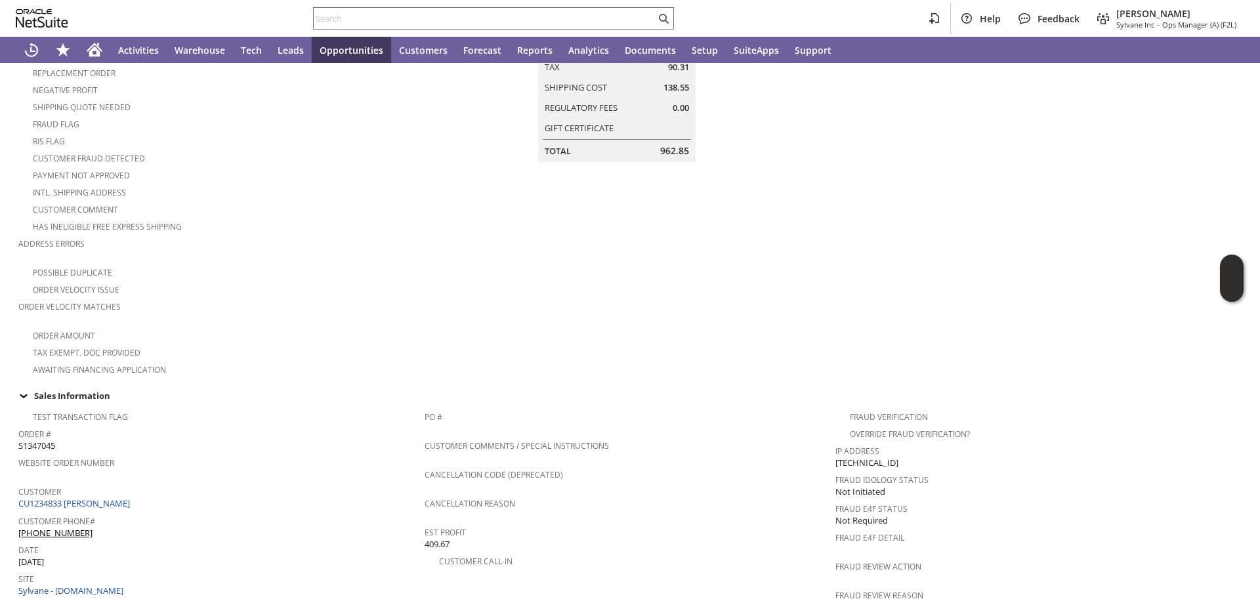
scroll to position [149, 0]
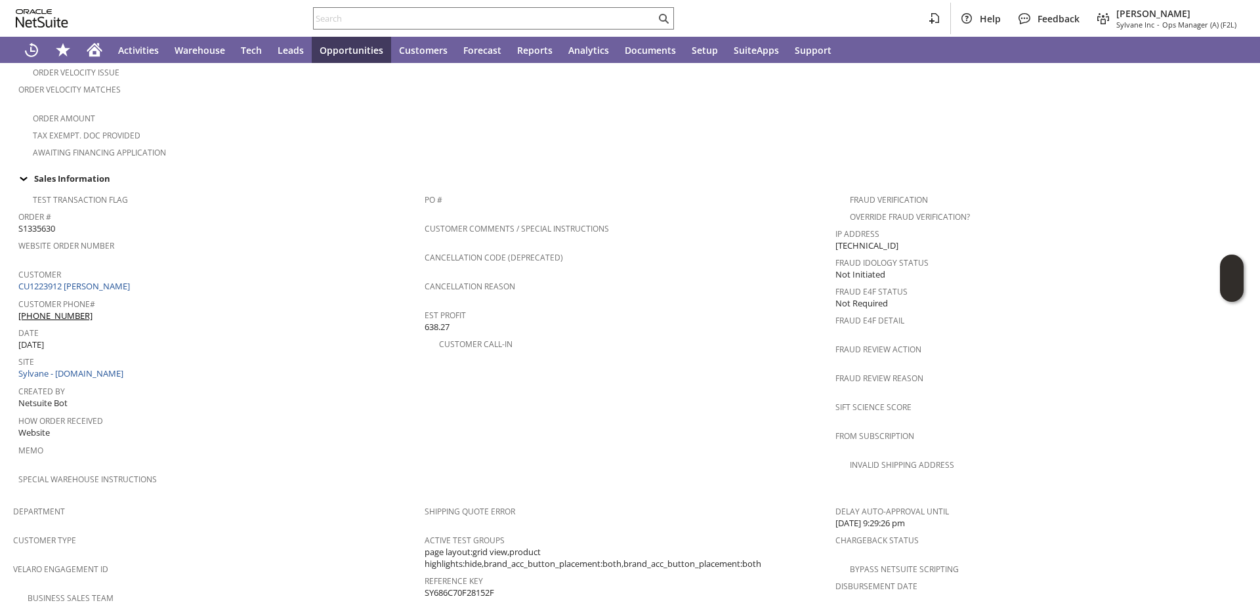
scroll to position [262, 0]
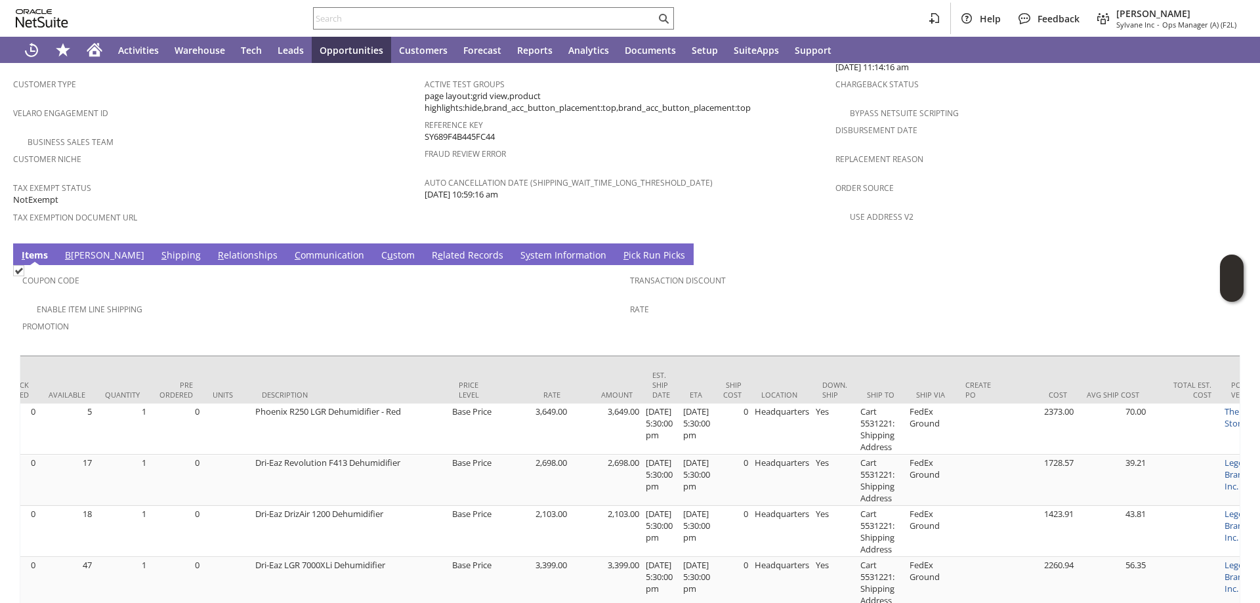
scroll to position [0, 297]
